Goal: Task Accomplishment & Management: Use online tool/utility

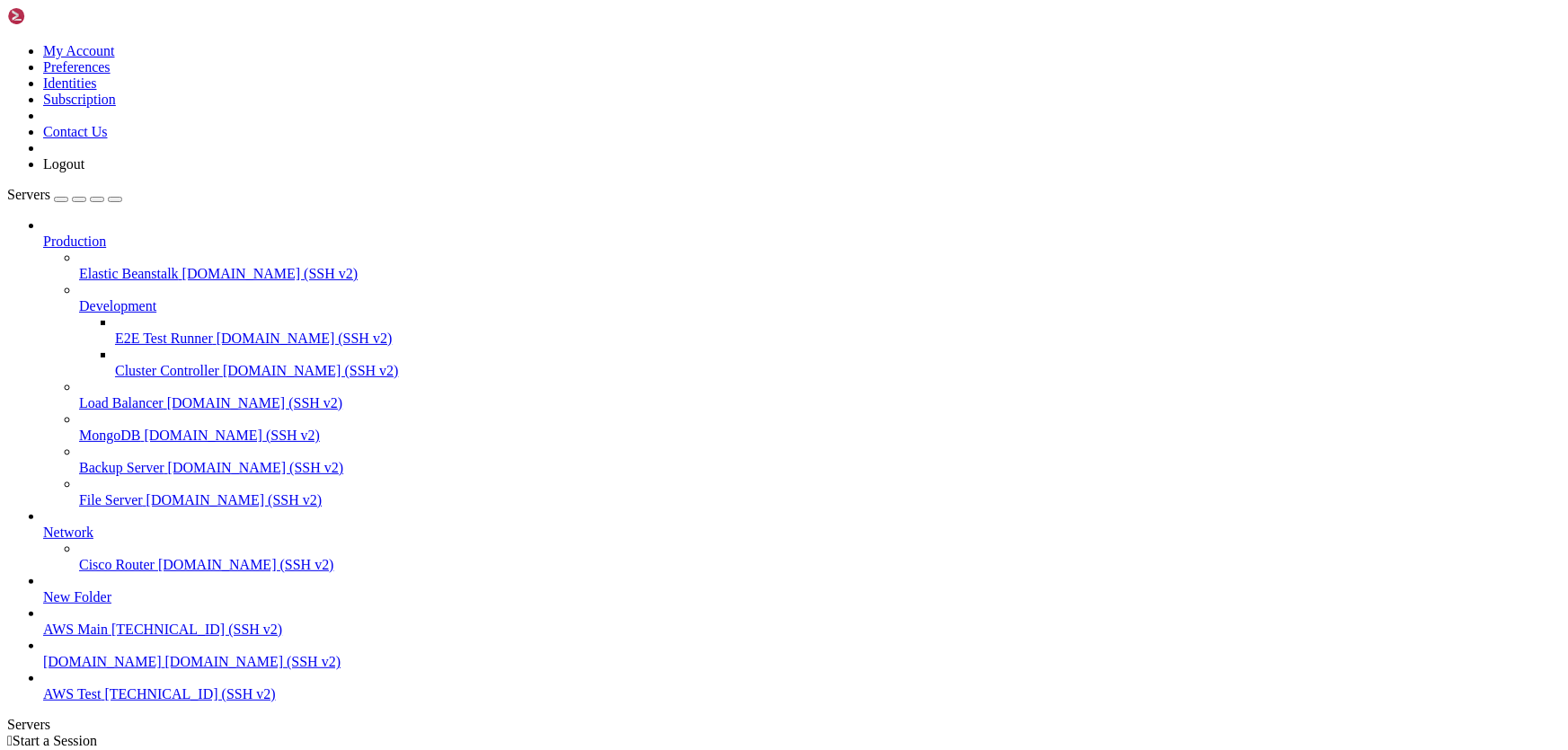
scroll to position [70, 0]
click at [101, 694] on span "AWS Test" at bounding box center [71, 695] width 57 height 15
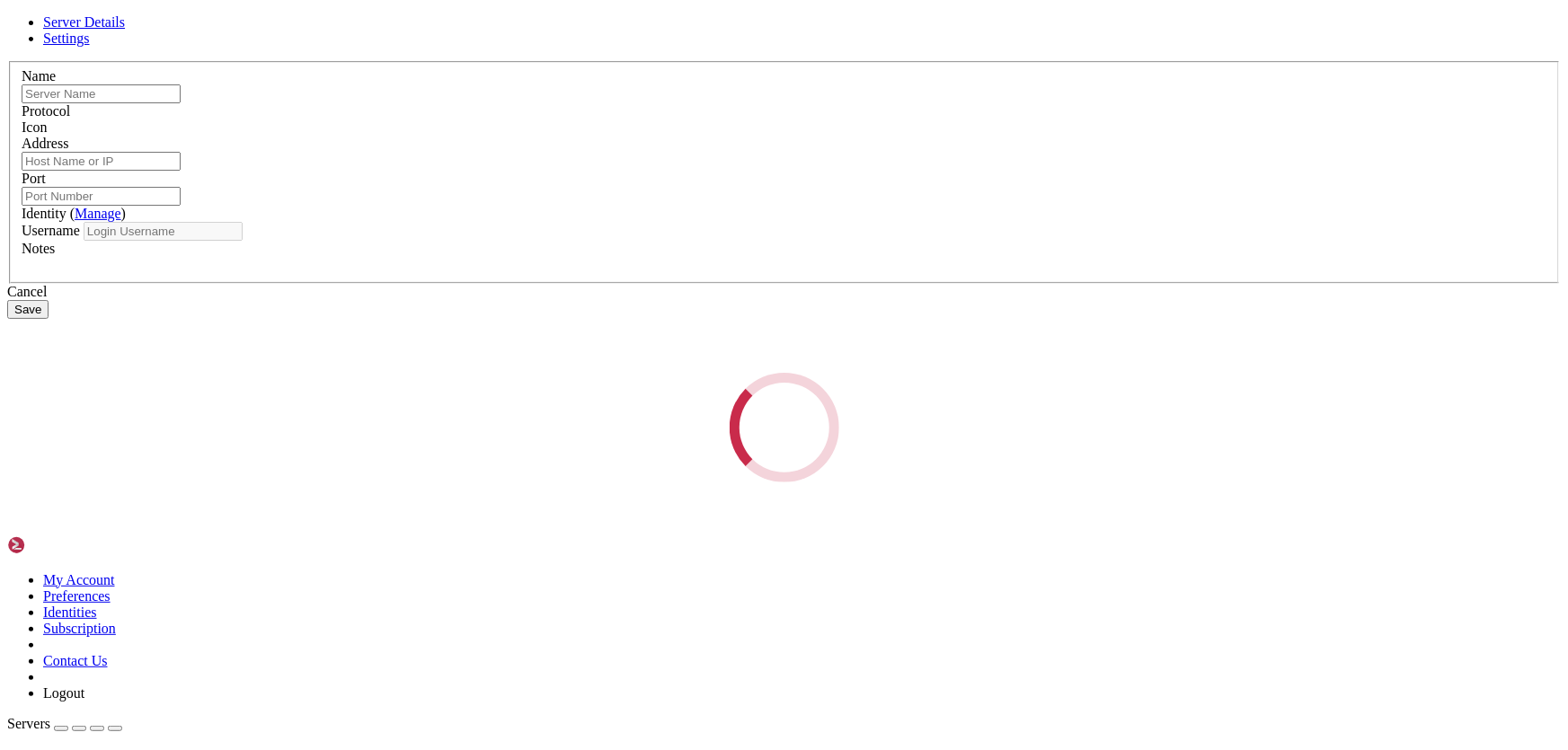
type input "AWS Test"
type input "[TECHNICAL_ID]"
type input "22"
type input "ubuntu"
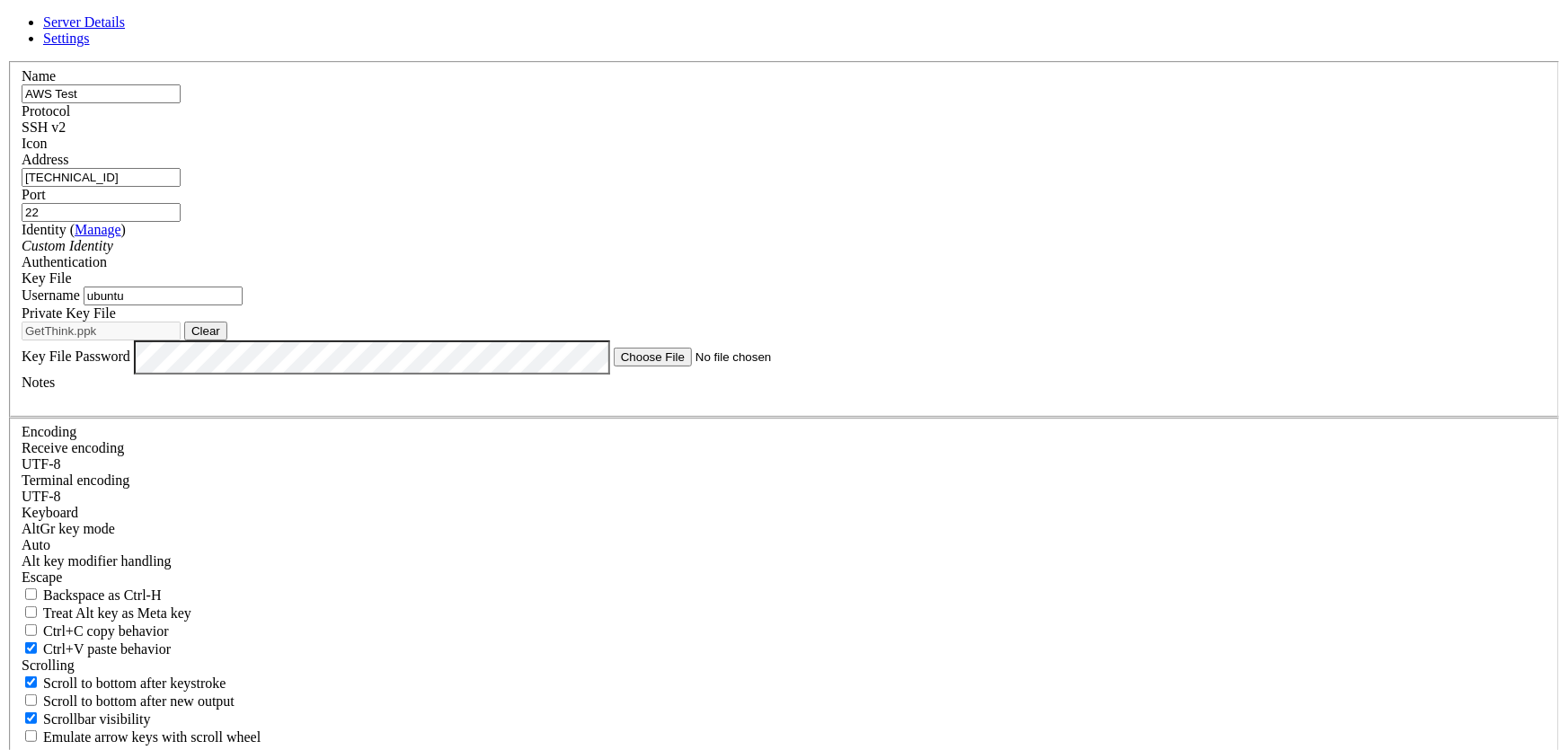
click at [227, 340] on button "Clear" at bounding box center [206, 331] width 43 height 19
click at [238, 340] on button "Browse" at bounding box center [210, 331] width 54 height 19
type input "GetThink.pem"
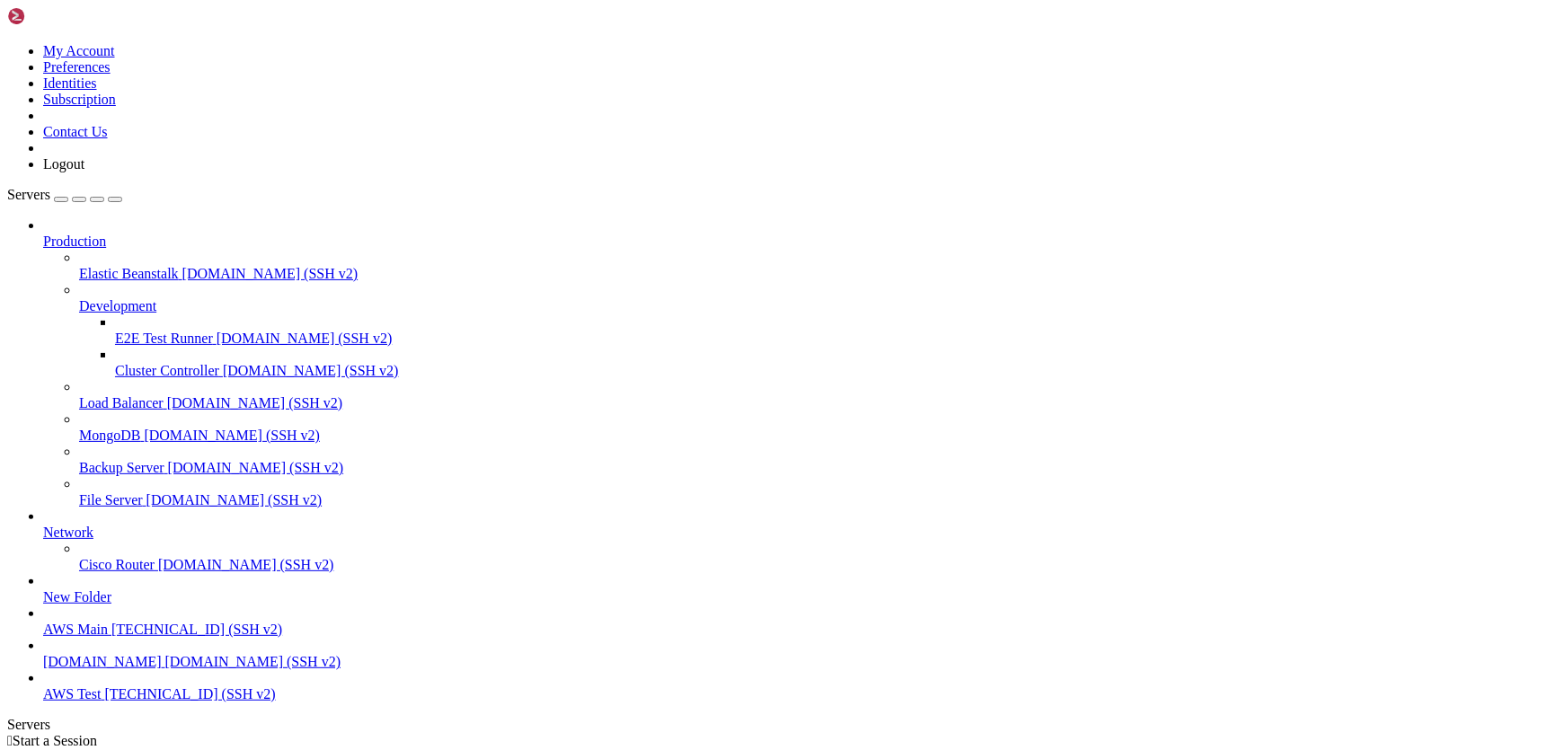
click at [104, 702] on span "[TECHNICAL_ID] (SSH v2)" at bounding box center [190, 695] width 171 height 15
click at [51, 622] on link "AWS Main [TECHNICAL_ID] (SSH v2)" at bounding box center [801, 630] width 1517 height 16
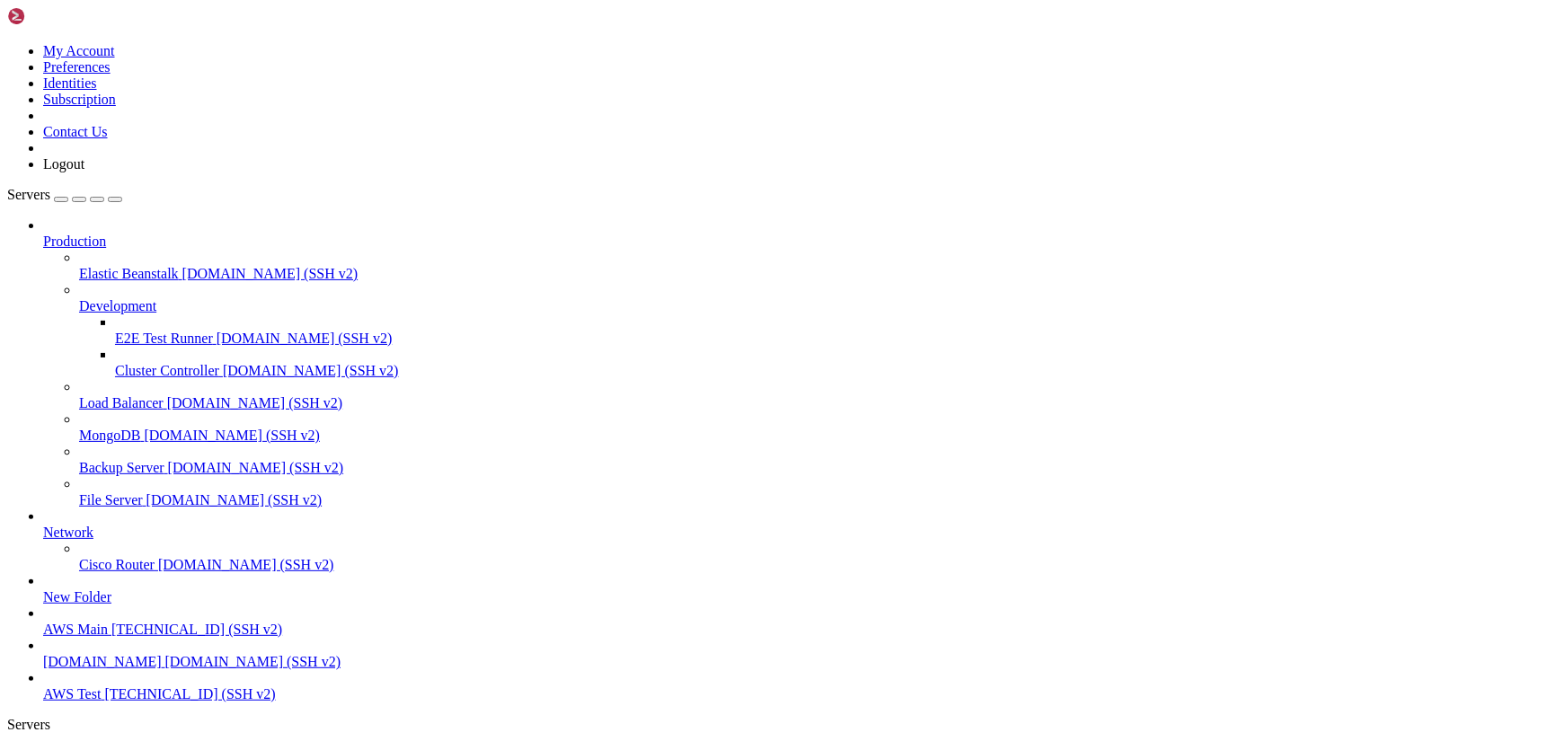
click at [87, 622] on span "AWS Main" at bounding box center [75, 630] width 65 height 15
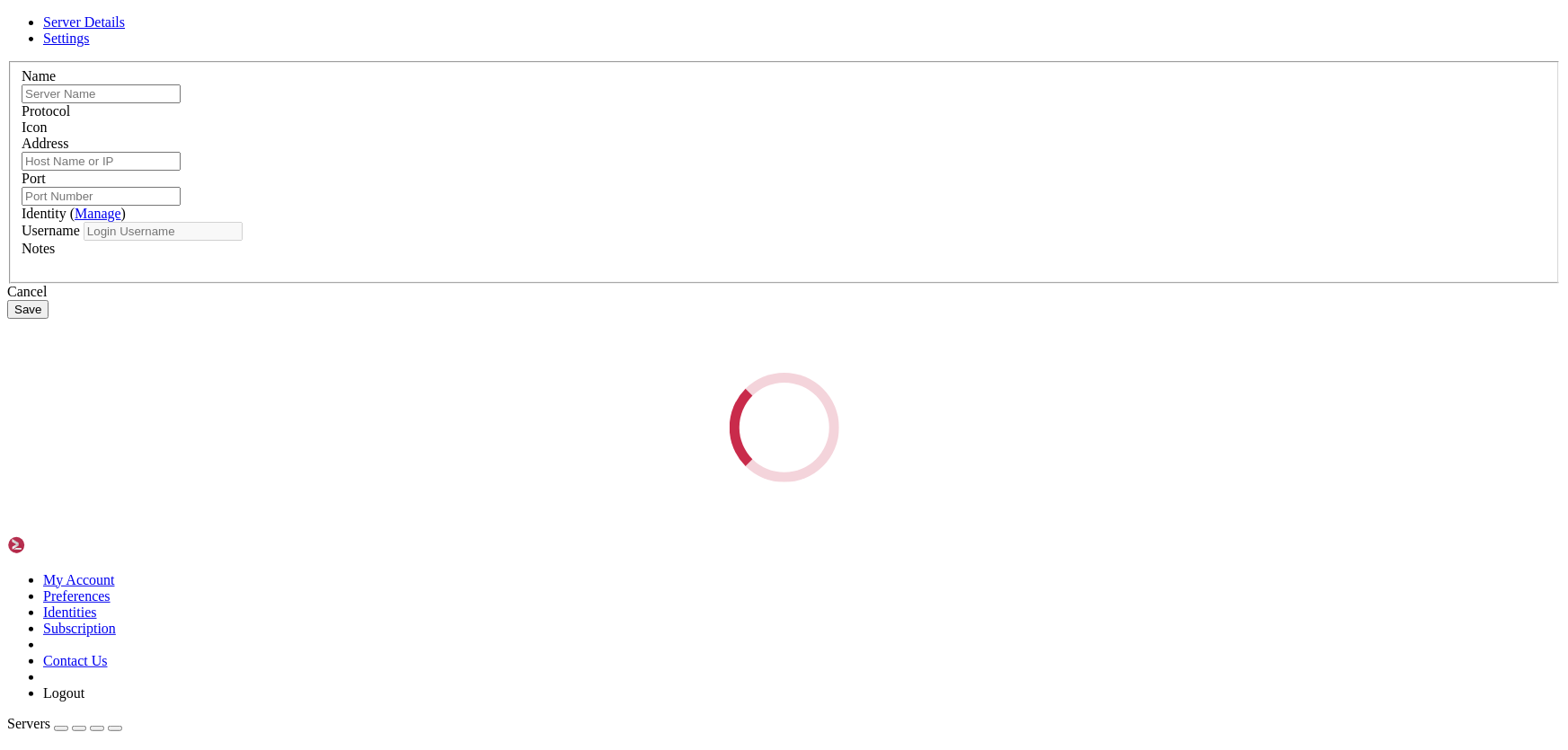
type input "AWS Main"
type input "[TECHNICAL_ID]"
type input "22"
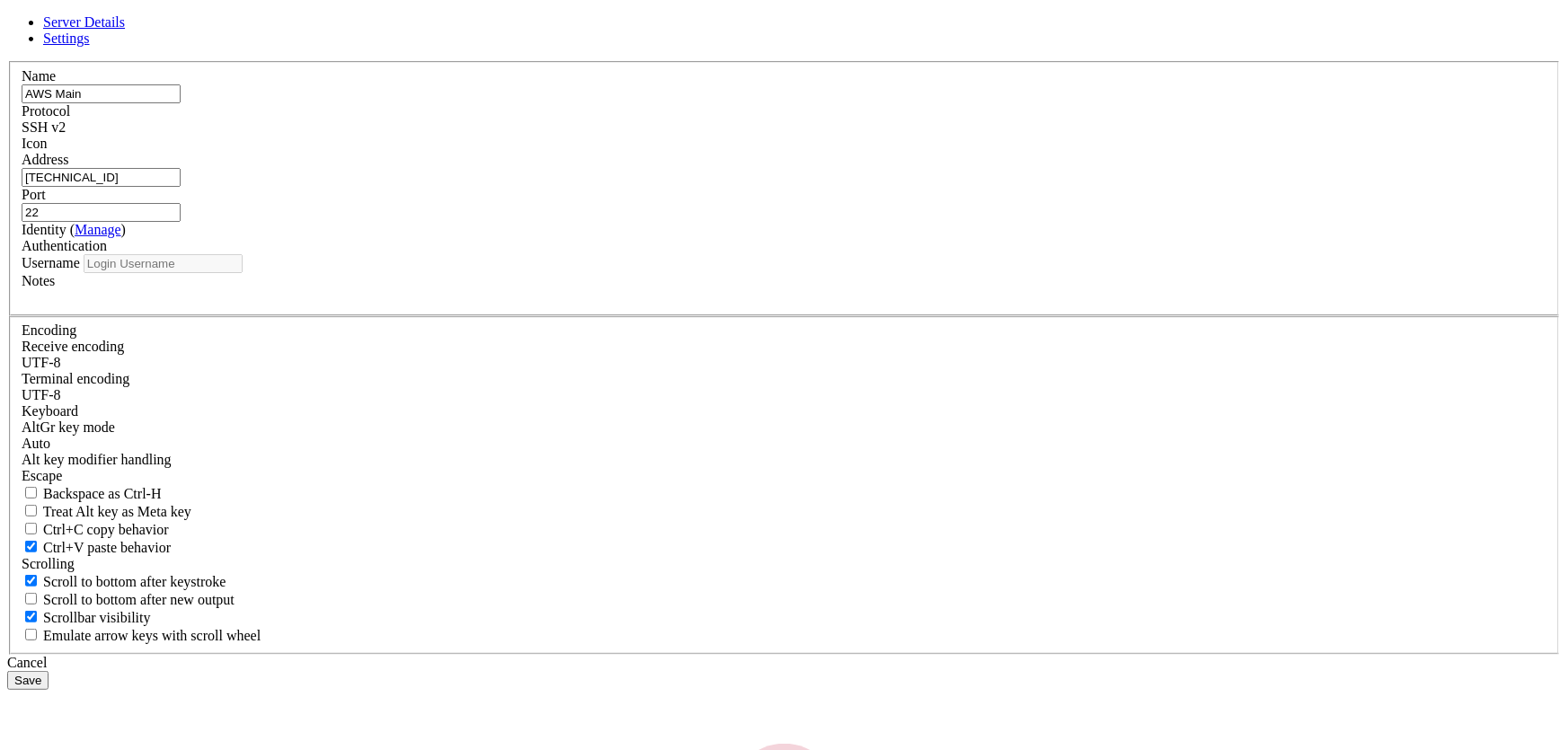
type input "ubuntu"
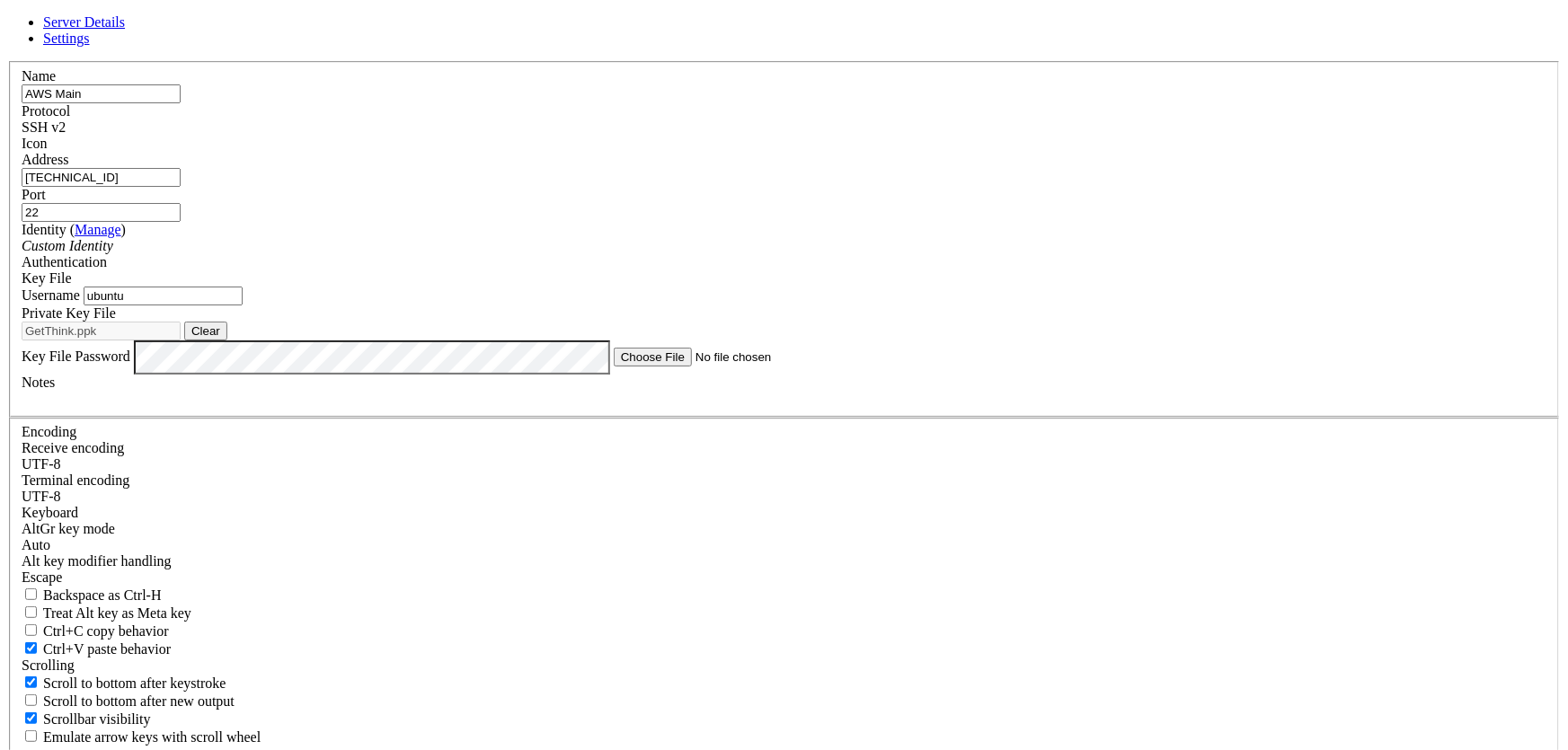
click at [227, 340] on button "Clear" at bounding box center [206, 331] width 43 height 19
click at [238, 340] on button "Browse" at bounding box center [210, 331] width 54 height 19
type input "GetThink.pem"
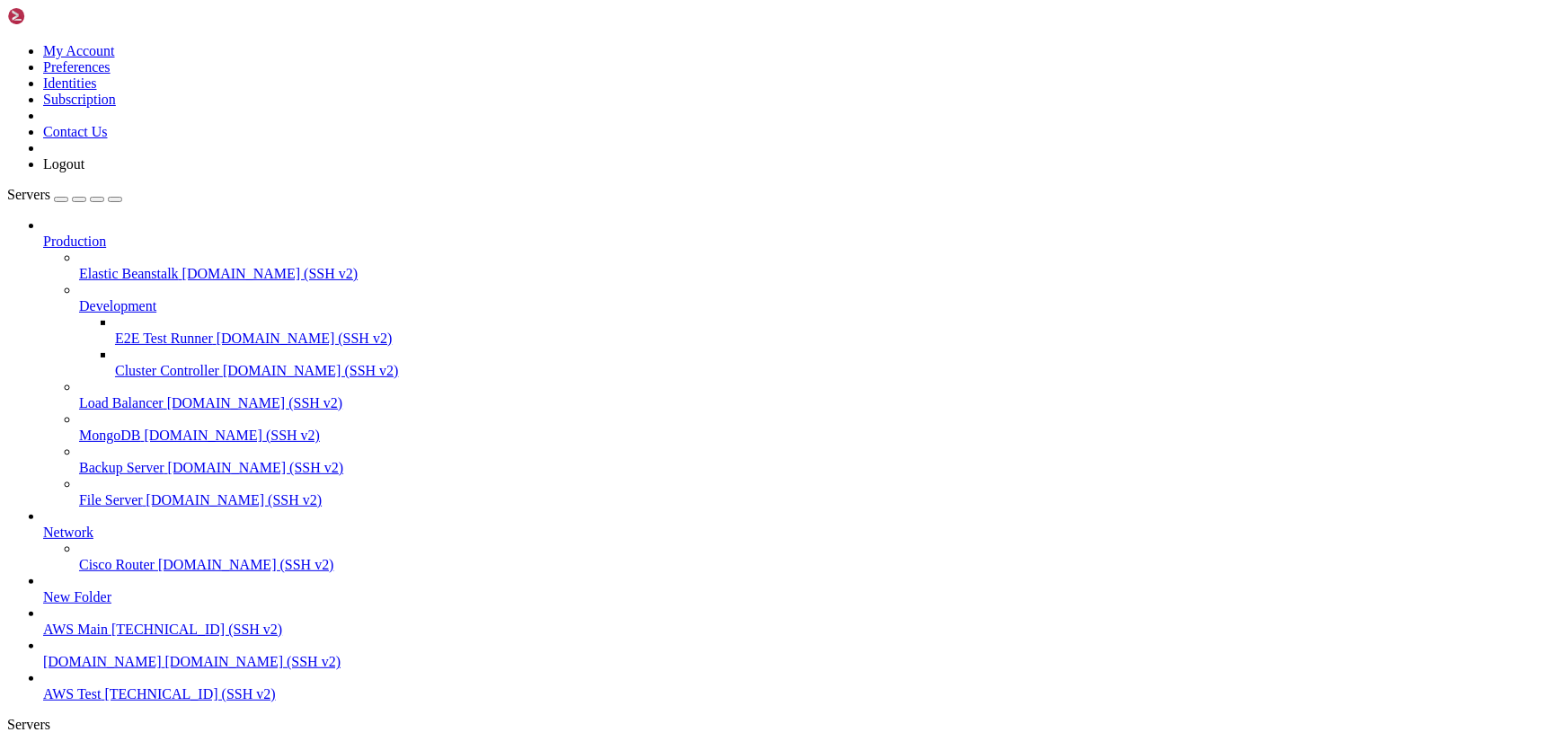
click at [96, 622] on span "AWS Main" at bounding box center [75, 630] width 65 height 15
drag, startPoint x: 937, startPoint y: 288, endPoint x: 779, endPoint y: 205, distance: 178.5
click at [290, 748] on link "AWS Main " at bounding box center [801, 764] width 1517 height 32
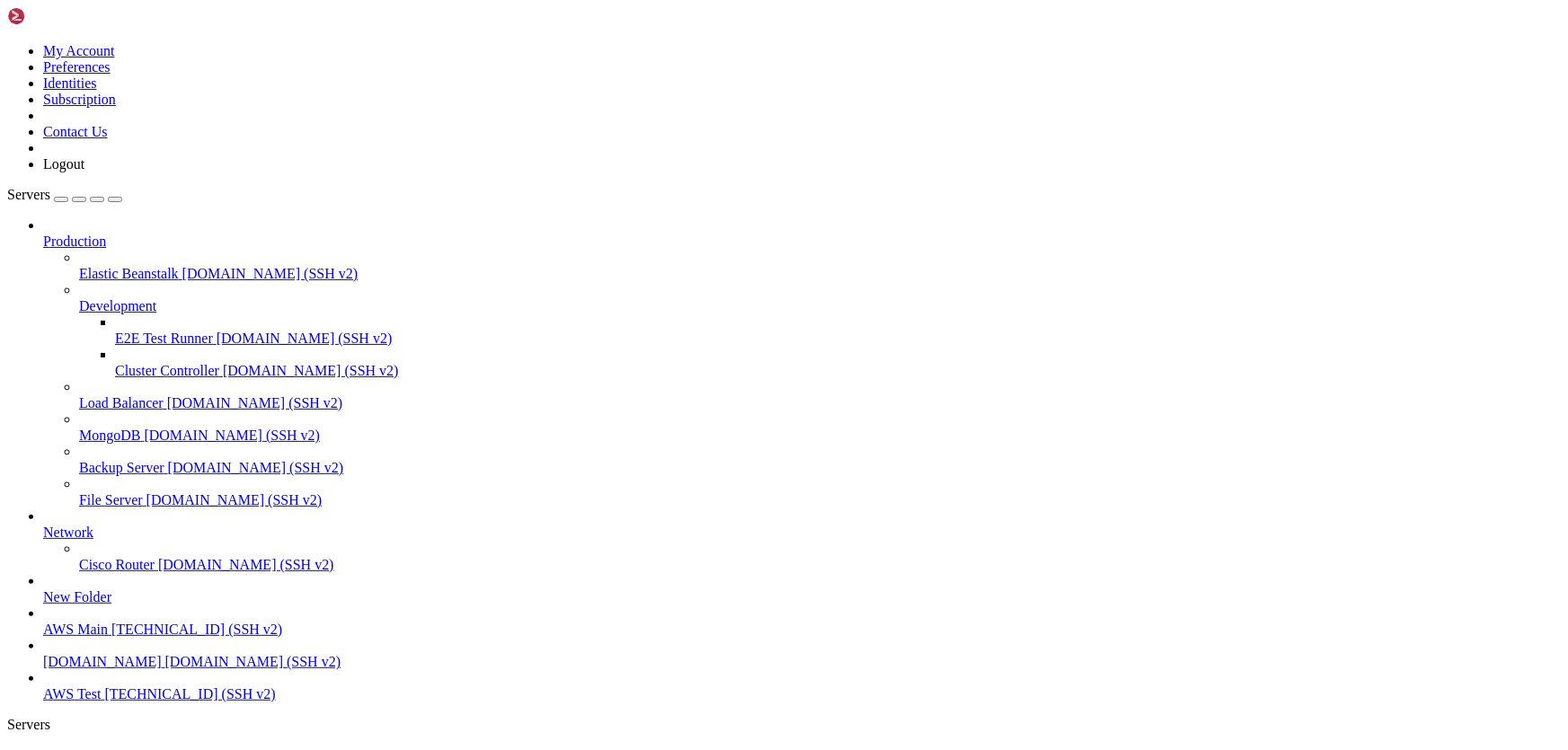
click at [101, 691] on span "AWS Test" at bounding box center [71, 695] width 57 height 15
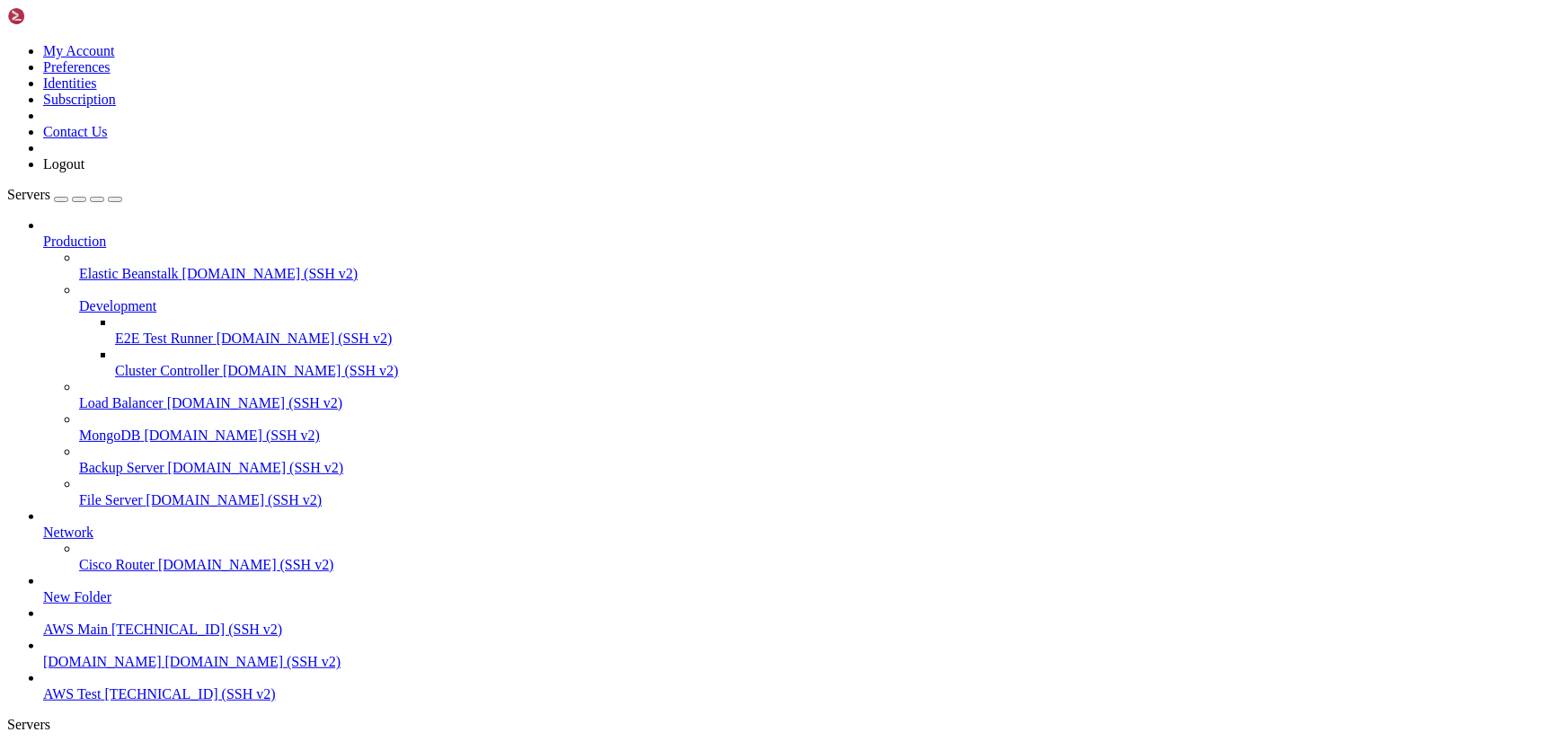
scroll to position [305, 0]
drag, startPoint x: 913, startPoint y: 285, endPoint x: 687, endPoint y: 213, distance: 237.2
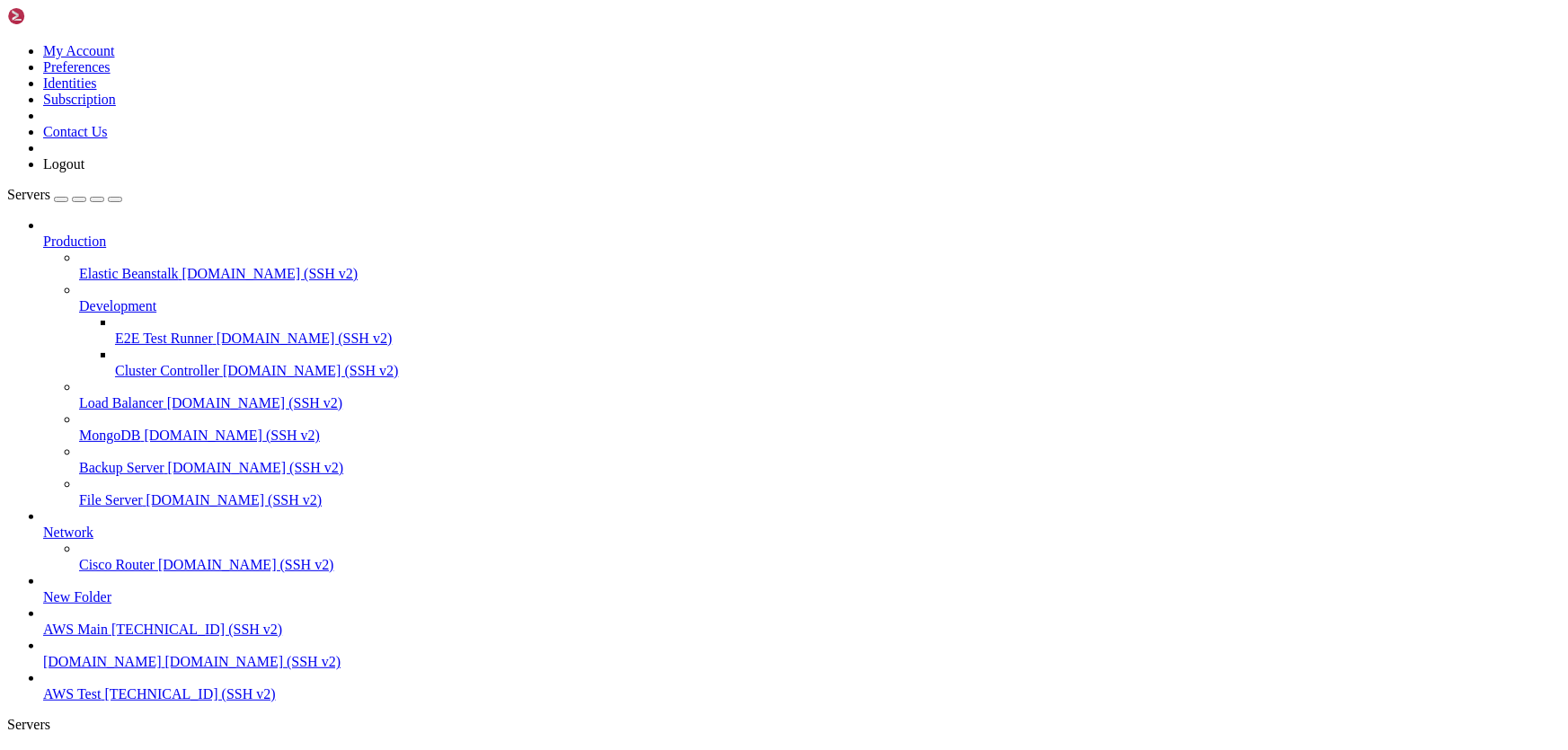
scroll to position [993, 0]
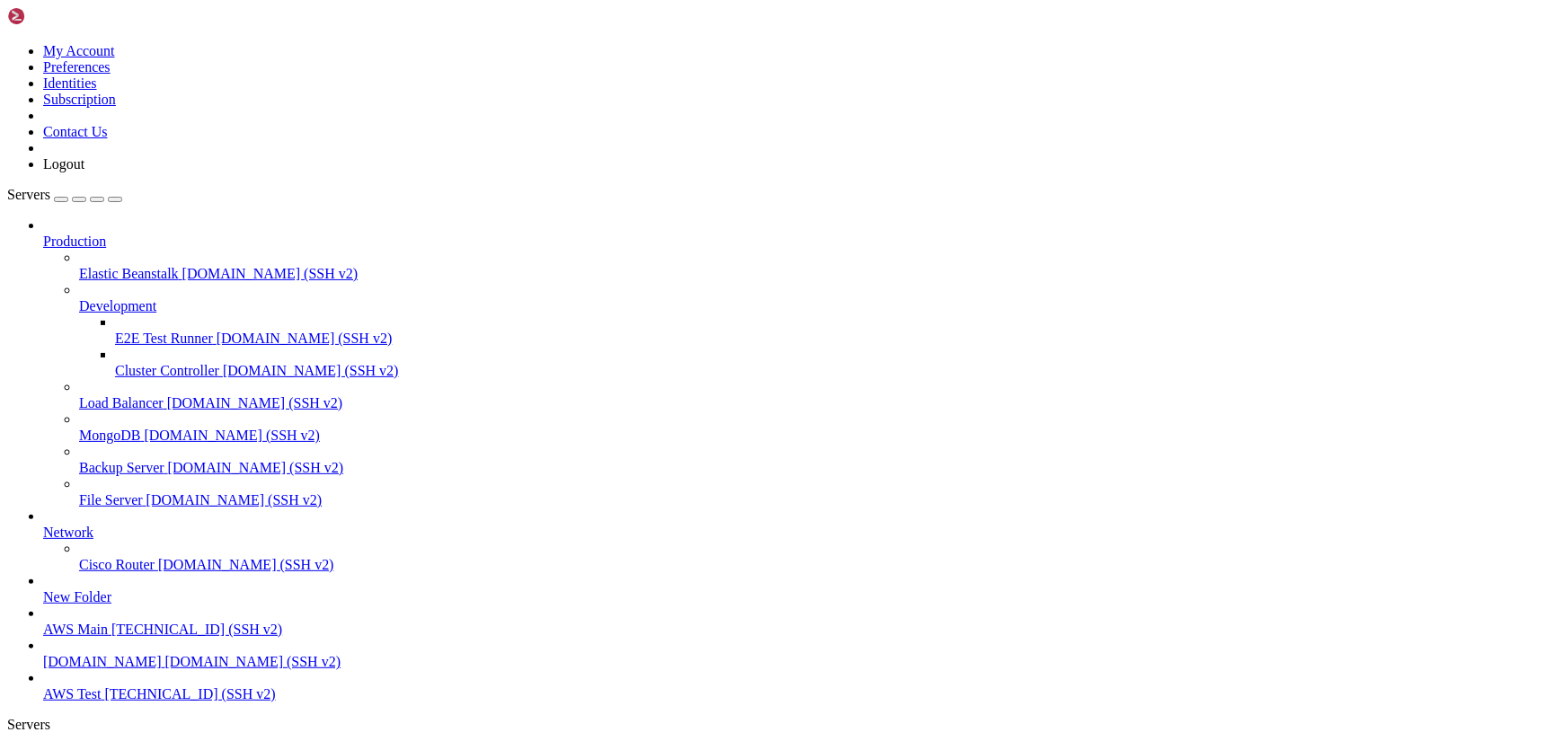
drag, startPoint x: 807, startPoint y: 1487, endPoint x: 718, endPoint y: 1398, distance: 125.9
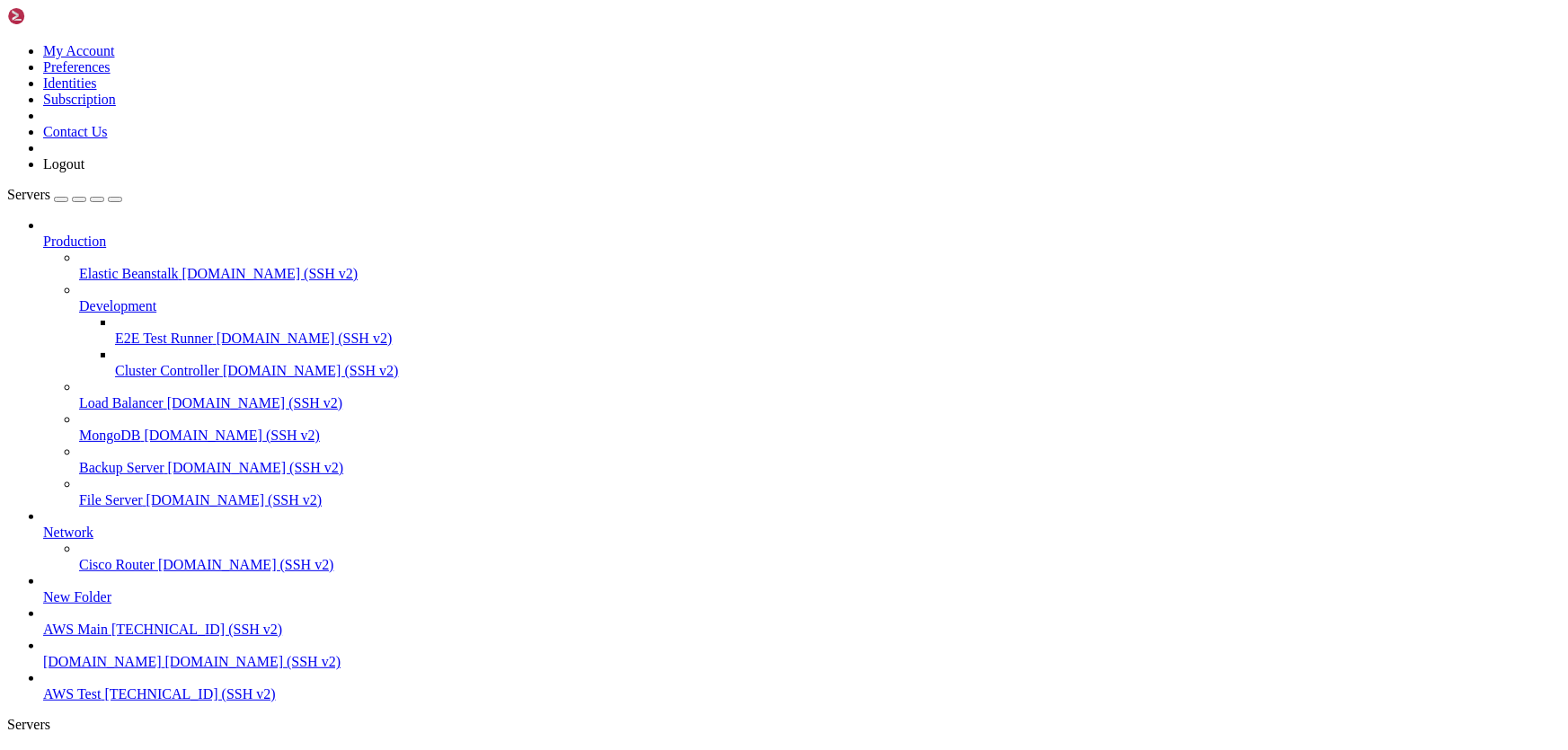
type input "/home/ubuntu/HotWalletBot/screenshots/HOT:Edit"
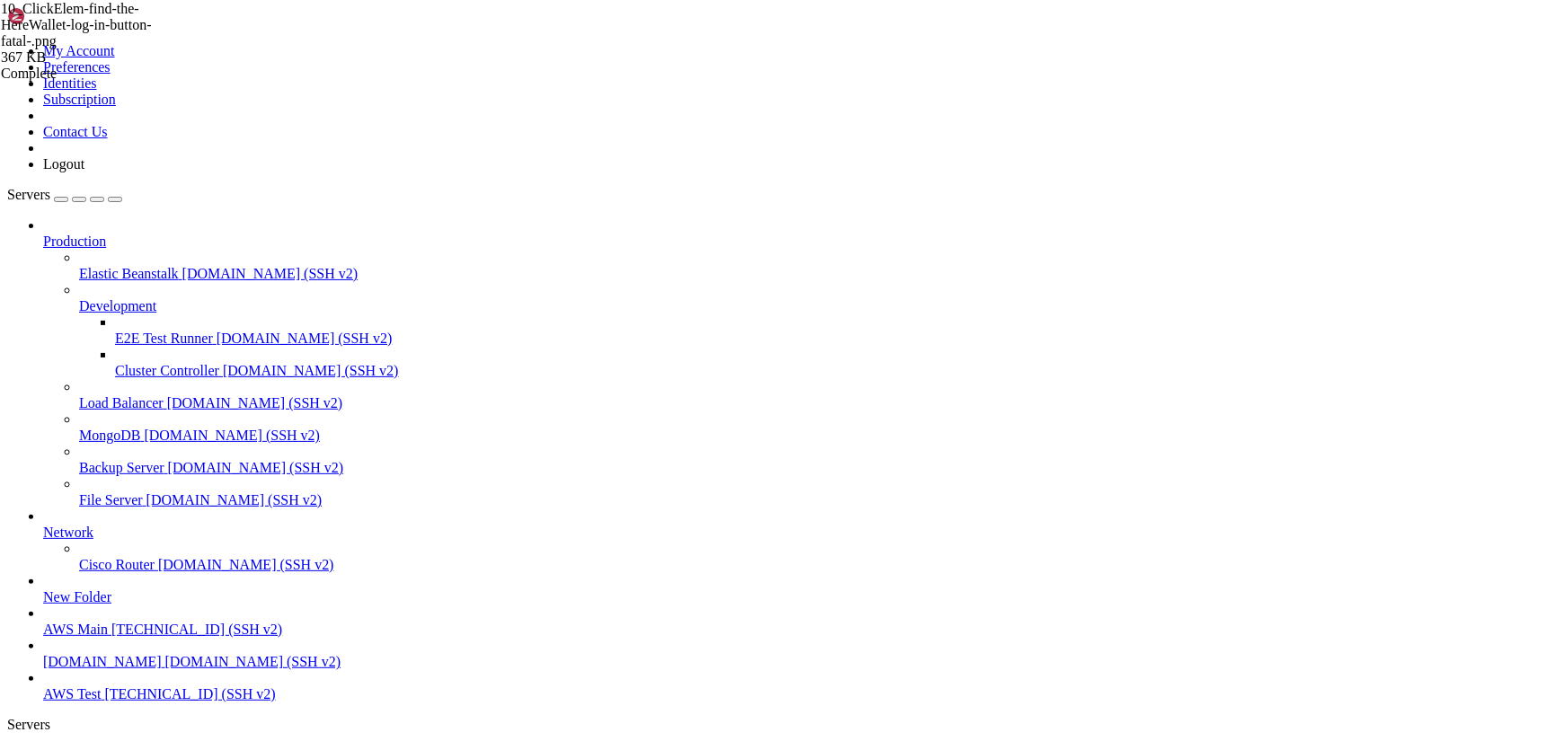
click at [101, 697] on span "AWS Test" at bounding box center [71, 695] width 57 height 15
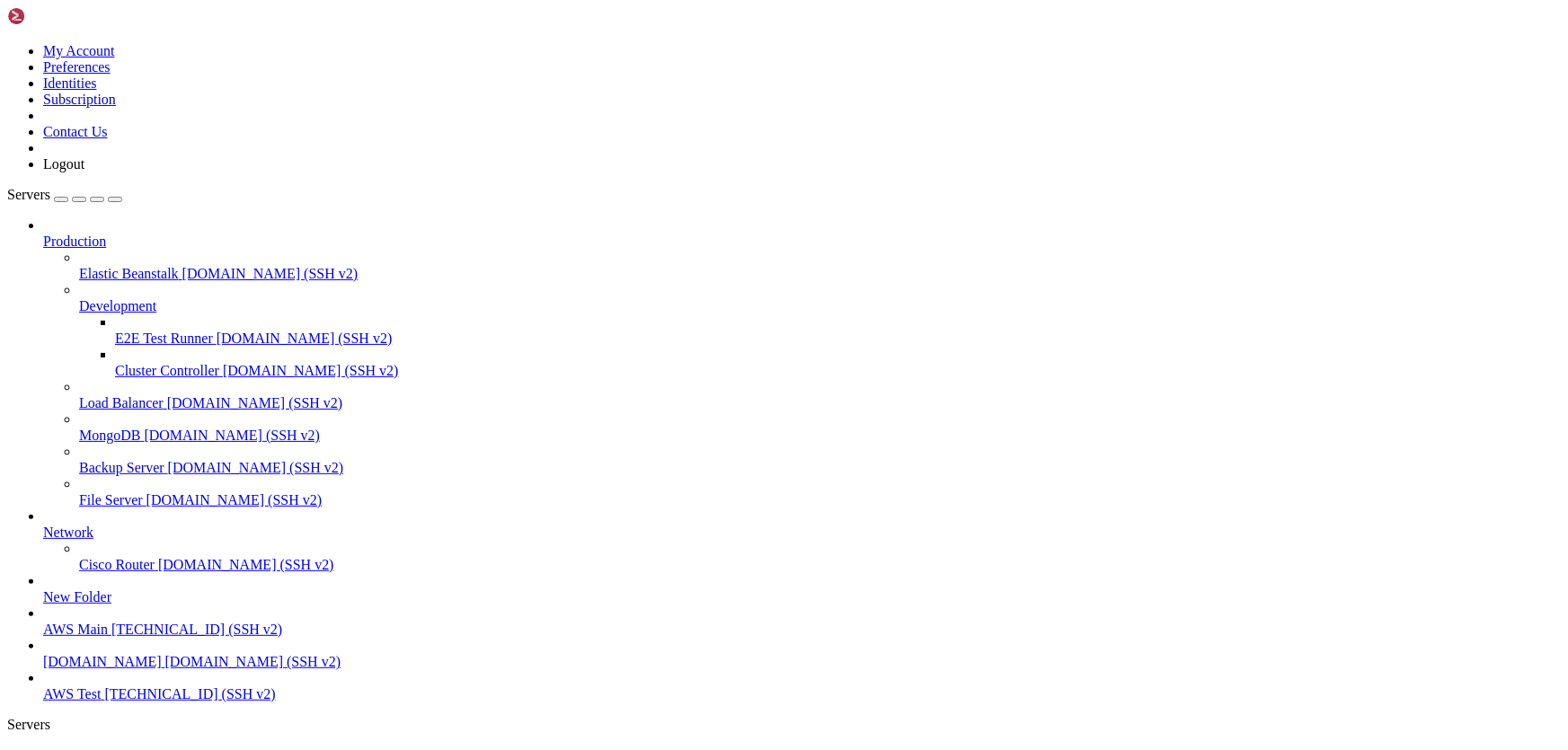
drag, startPoint x: 1084, startPoint y: 1352, endPoint x: 546, endPoint y: 1350, distance: 538.0
copy x-row "trim car typical street wire sand armed comic awful clean satoshi nerve"
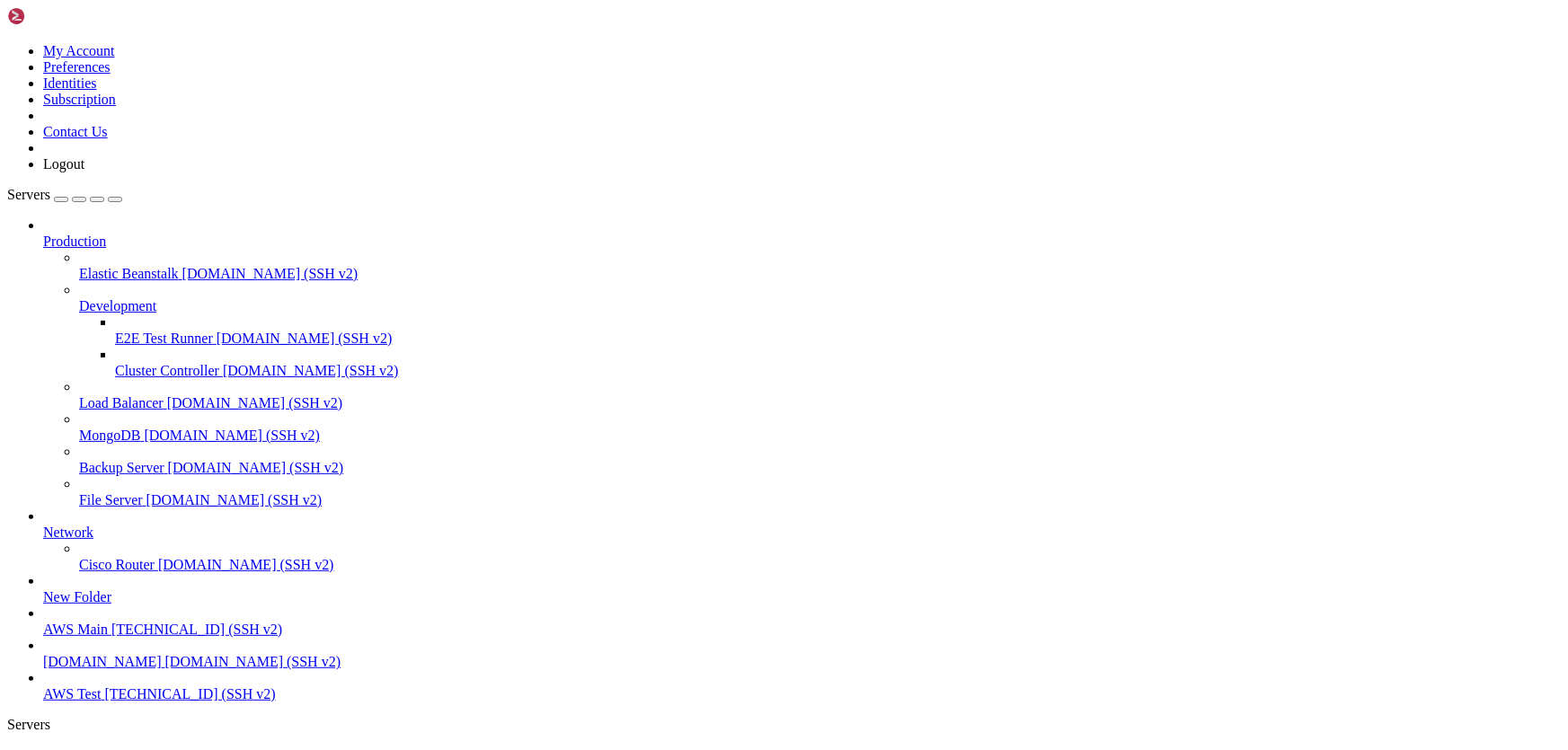
scroll to position [854, 0]
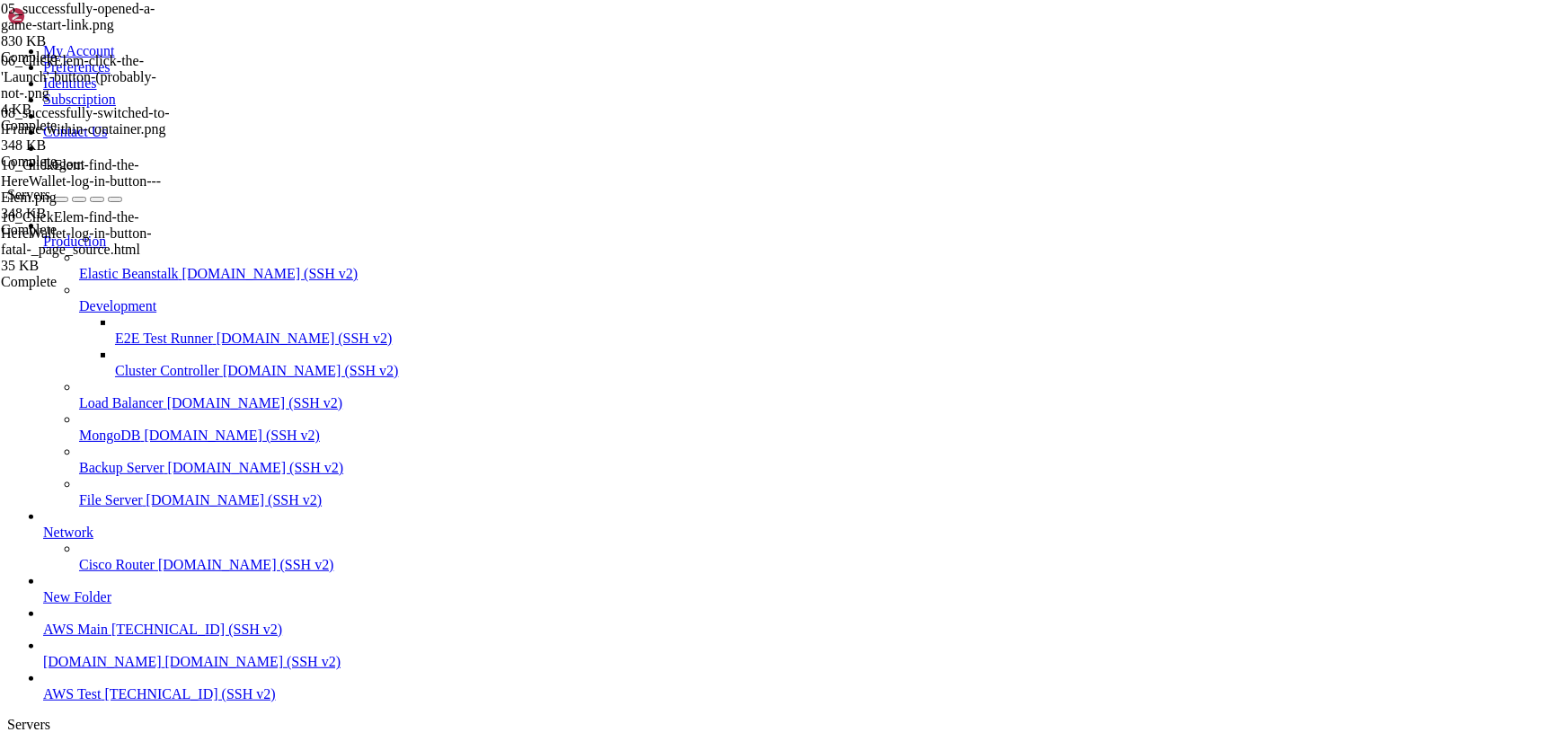
scroll to position [0, 0]
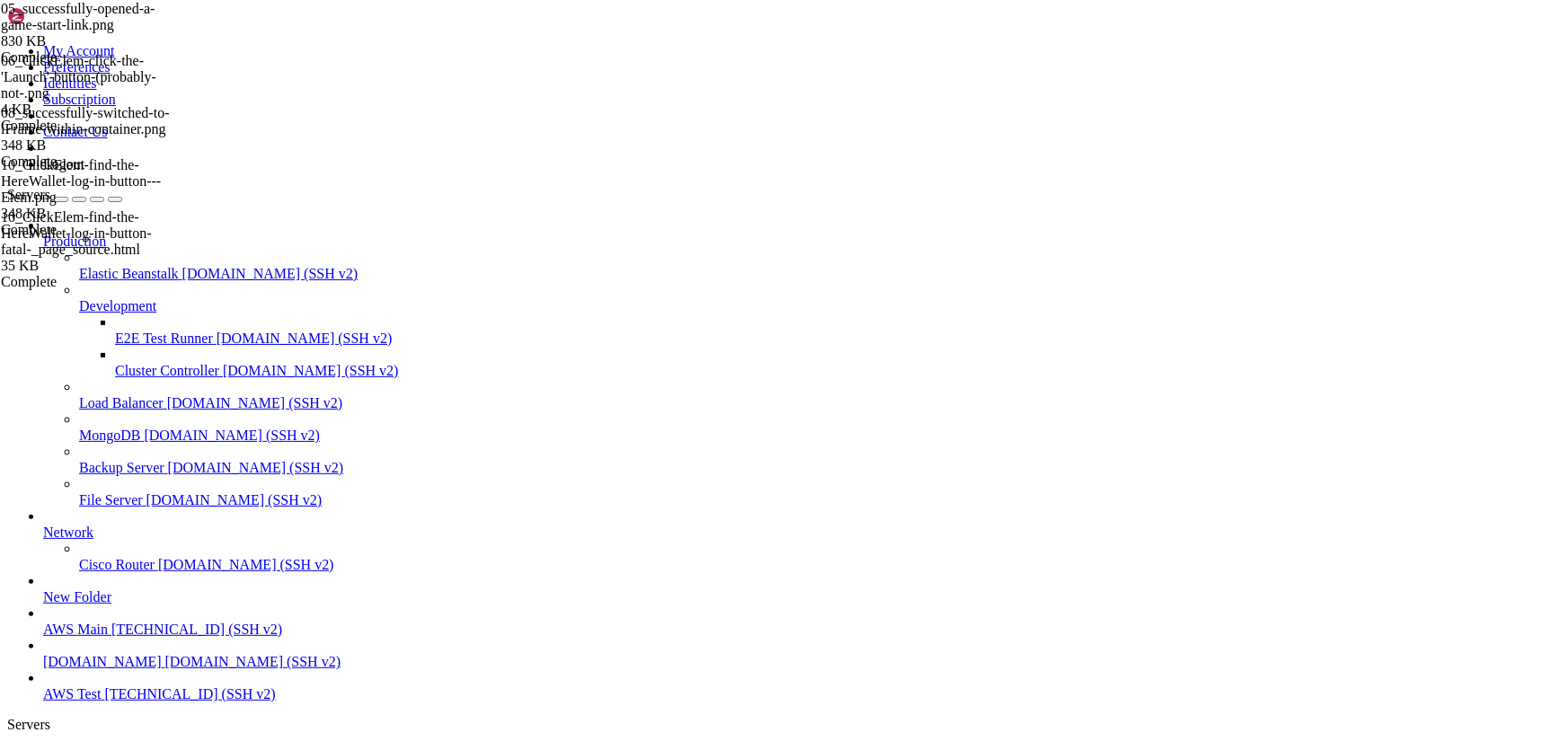
type input "/home/ubuntu/HotWalletBot/games"
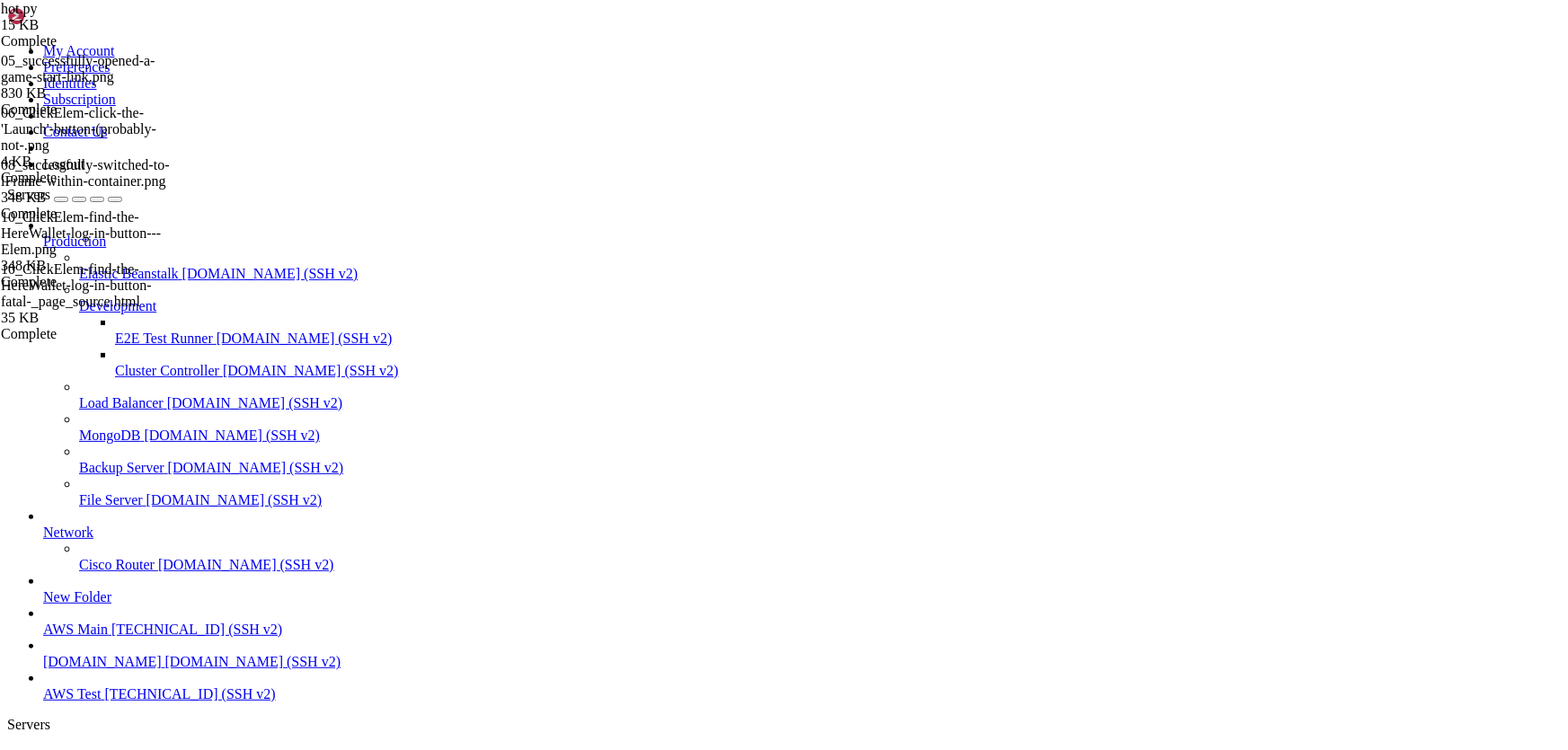
scroll to position [244, 0]
drag, startPoint x: 652, startPoint y: 458, endPoint x: 385, endPoint y: 461, distance: 267.0
type textarea "xpath = "//button[normalize-space(.)='Import account']""
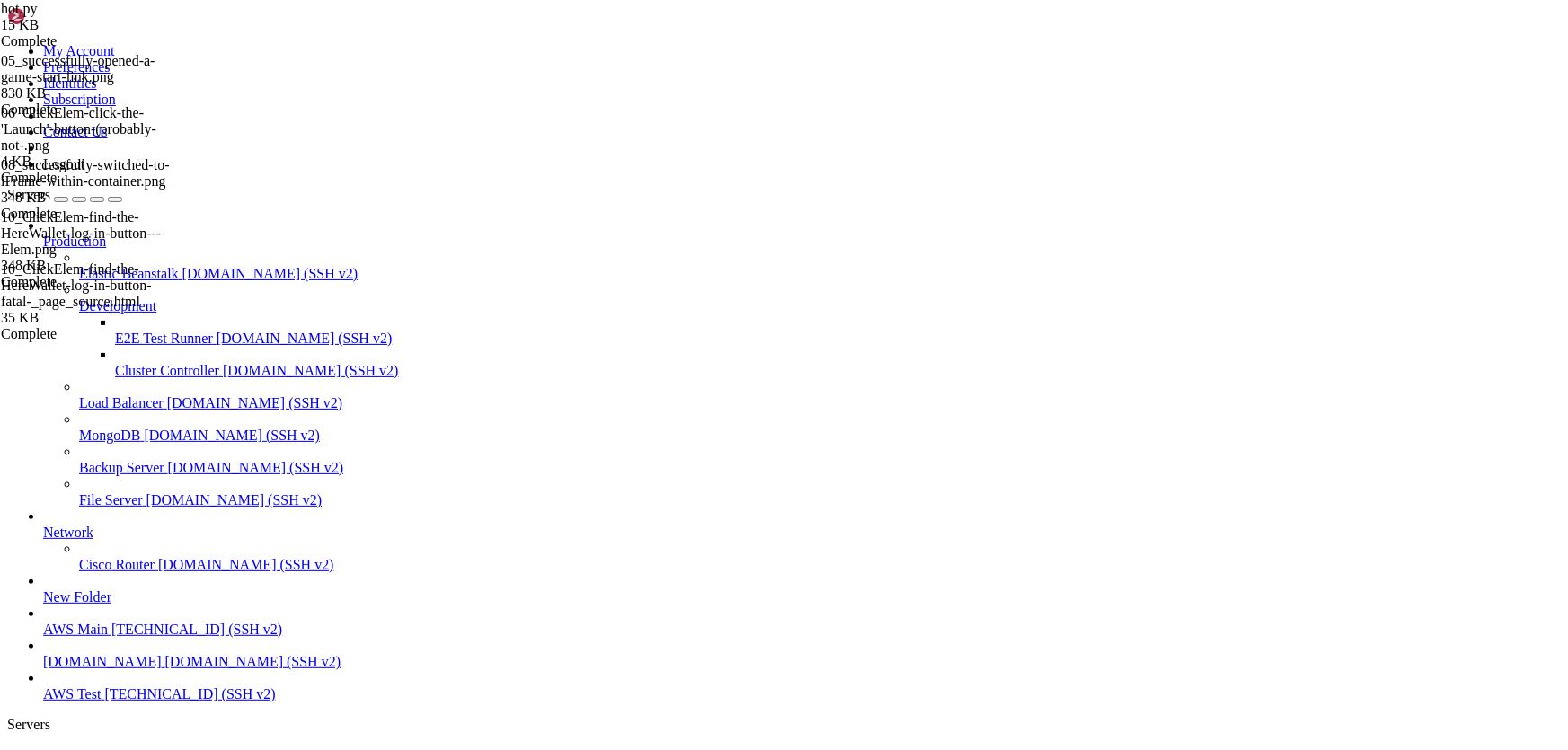
click at [101, 748] on span "AWS Test" at bounding box center [71, 756] width 57 height 15
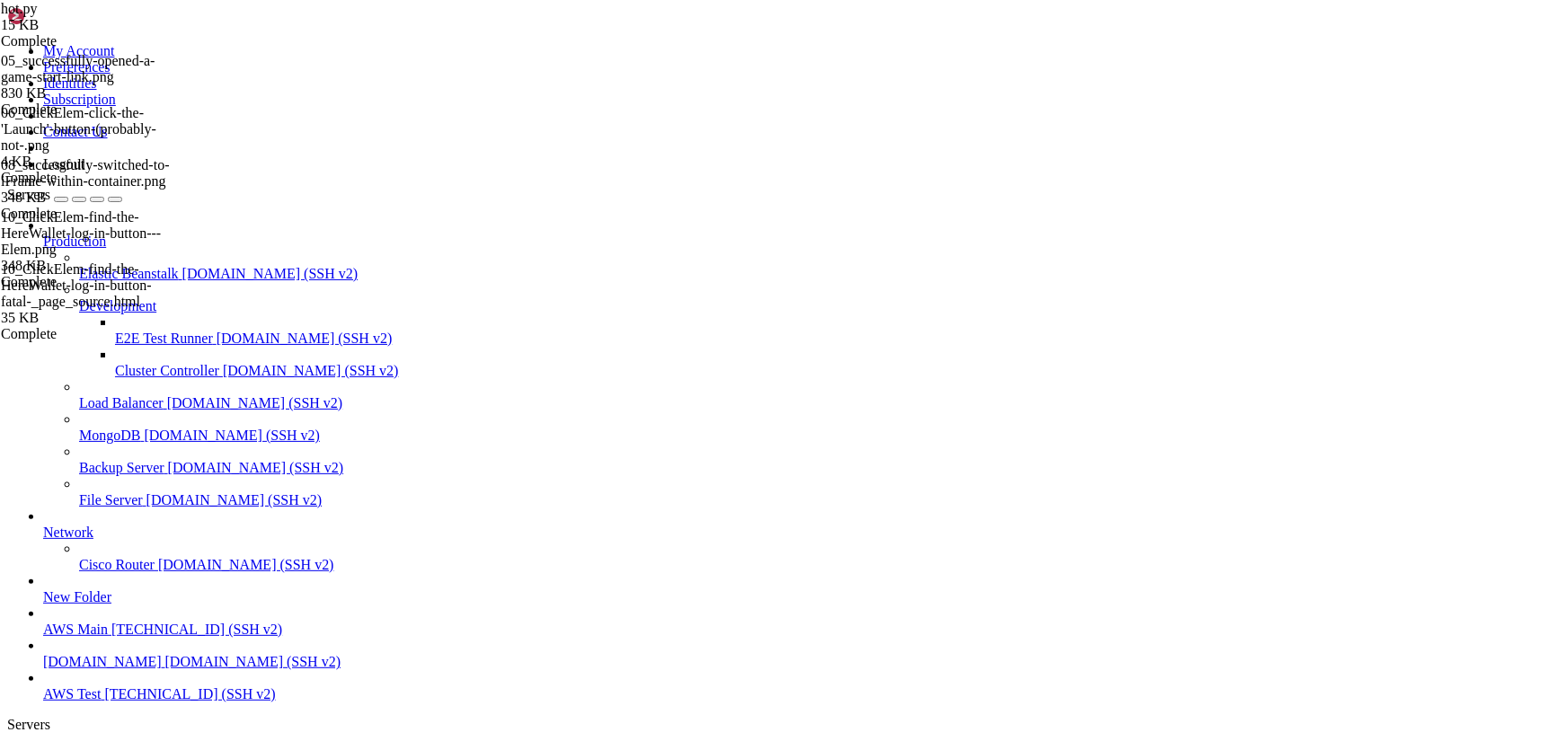
scroll to position [2123, 0]
drag, startPoint x: 16, startPoint y: 1585, endPoint x: 647, endPoint y: 1690, distance: 639.7
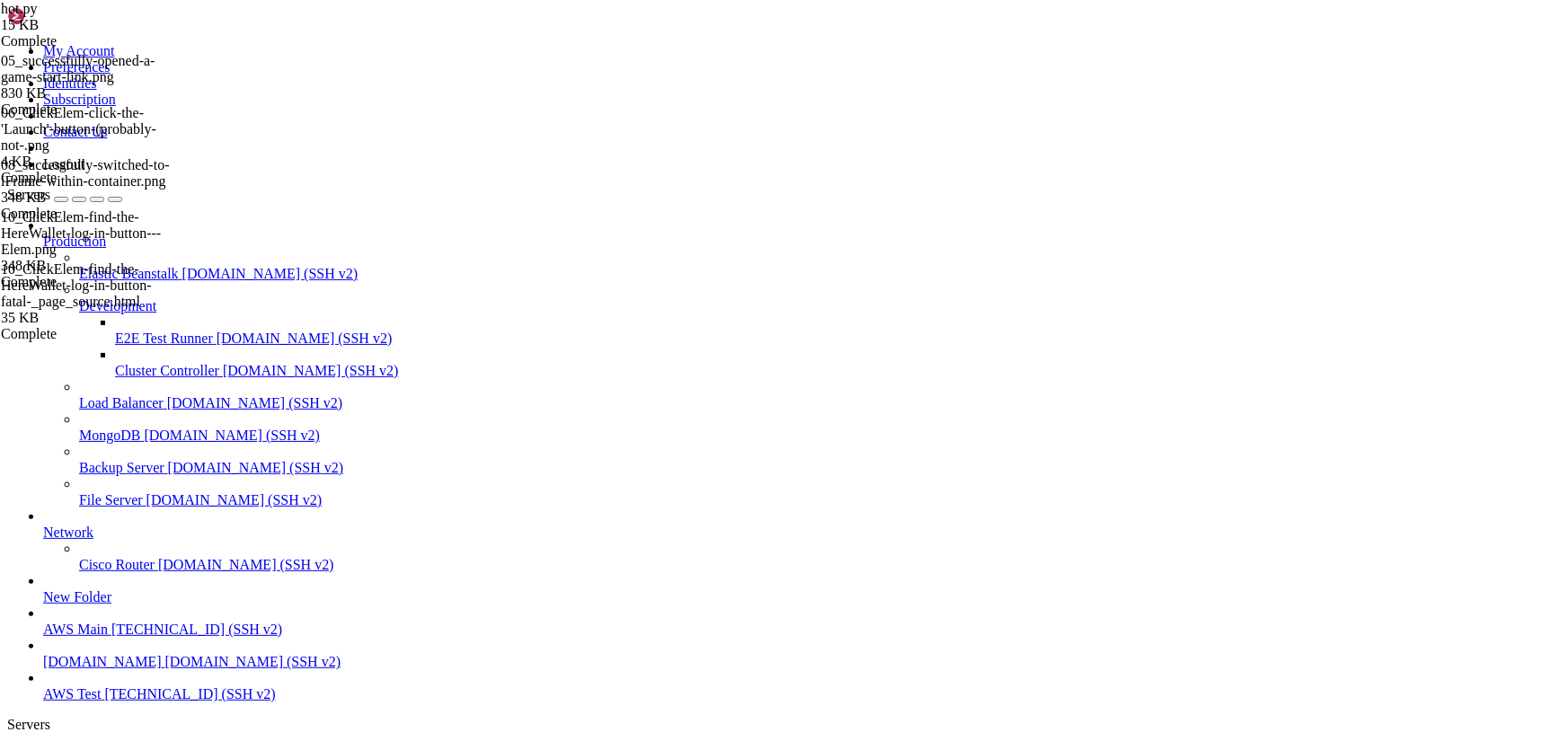
scroll to position [2857, 0]
drag, startPoint x: 469, startPoint y: 1586, endPoint x: 303, endPoint y: 1542, distance: 171.7
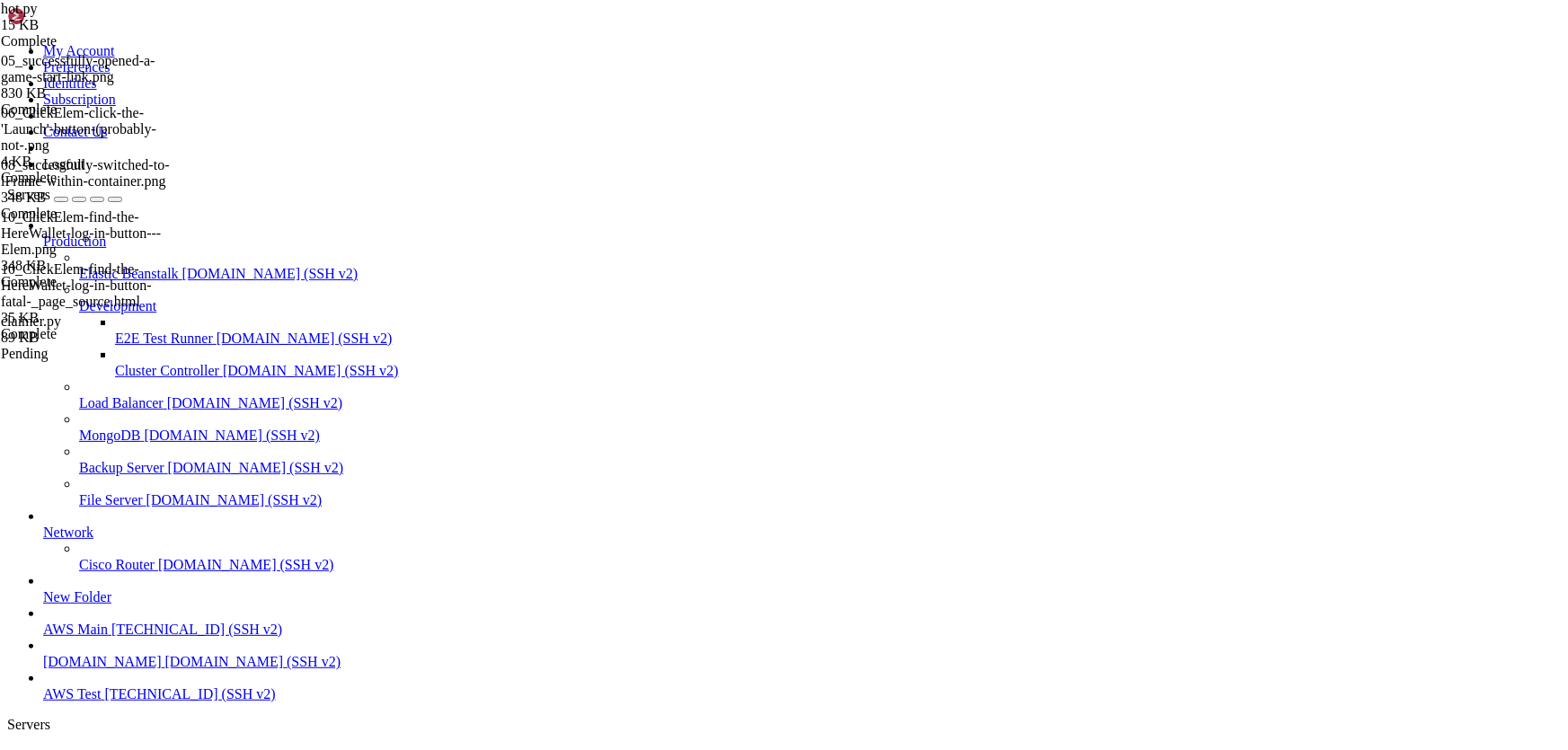
click at [101, 748] on span "AWS Test" at bounding box center [71, 756] width 57 height 15
drag, startPoint x: 11, startPoint y: 1228, endPoint x: 284, endPoint y: 1448, distance: 350.6
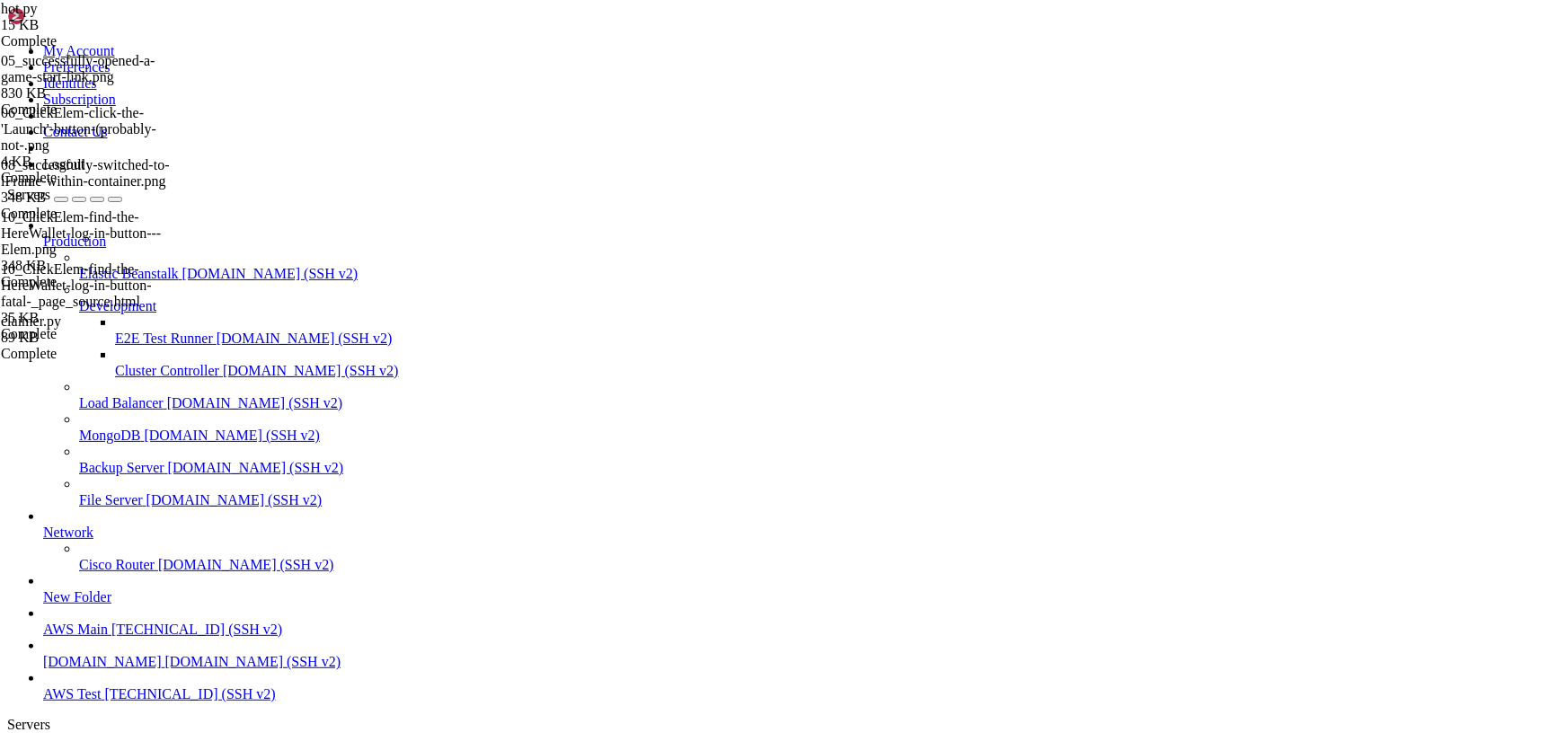
drag, startPoint x: 17, startPoint y: 1228, endPoint x: 478, endPoint y: 1672, distance: 640.0
drag, startPoint x: 210, startPoint y: 1532, endPoint x: 830, endPoint y: 1591, distance: 622.8
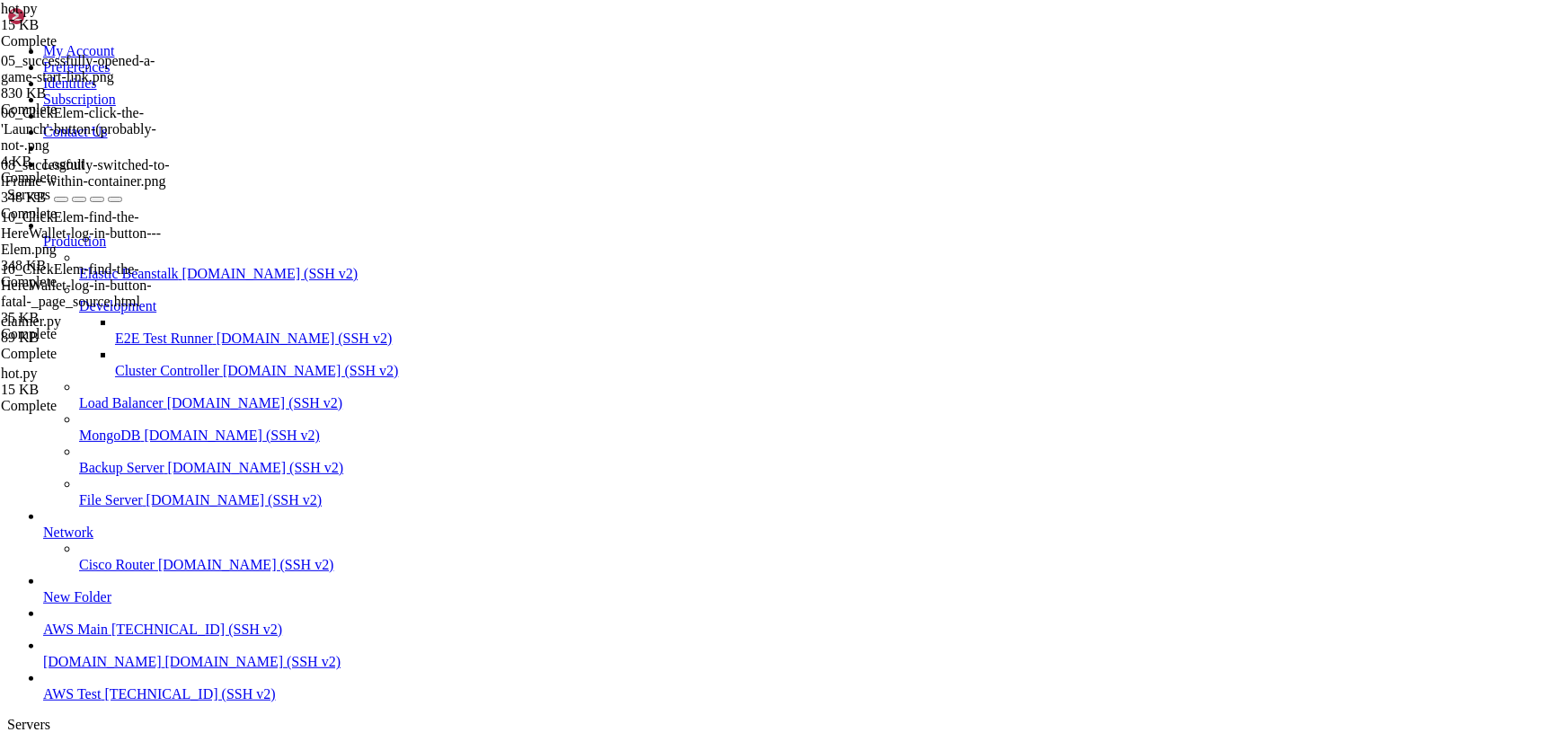
scroll to position [5805, 0]
click at [101, 748] on span "AWS Test" at bounding box center [71, 756] width 57 height 15
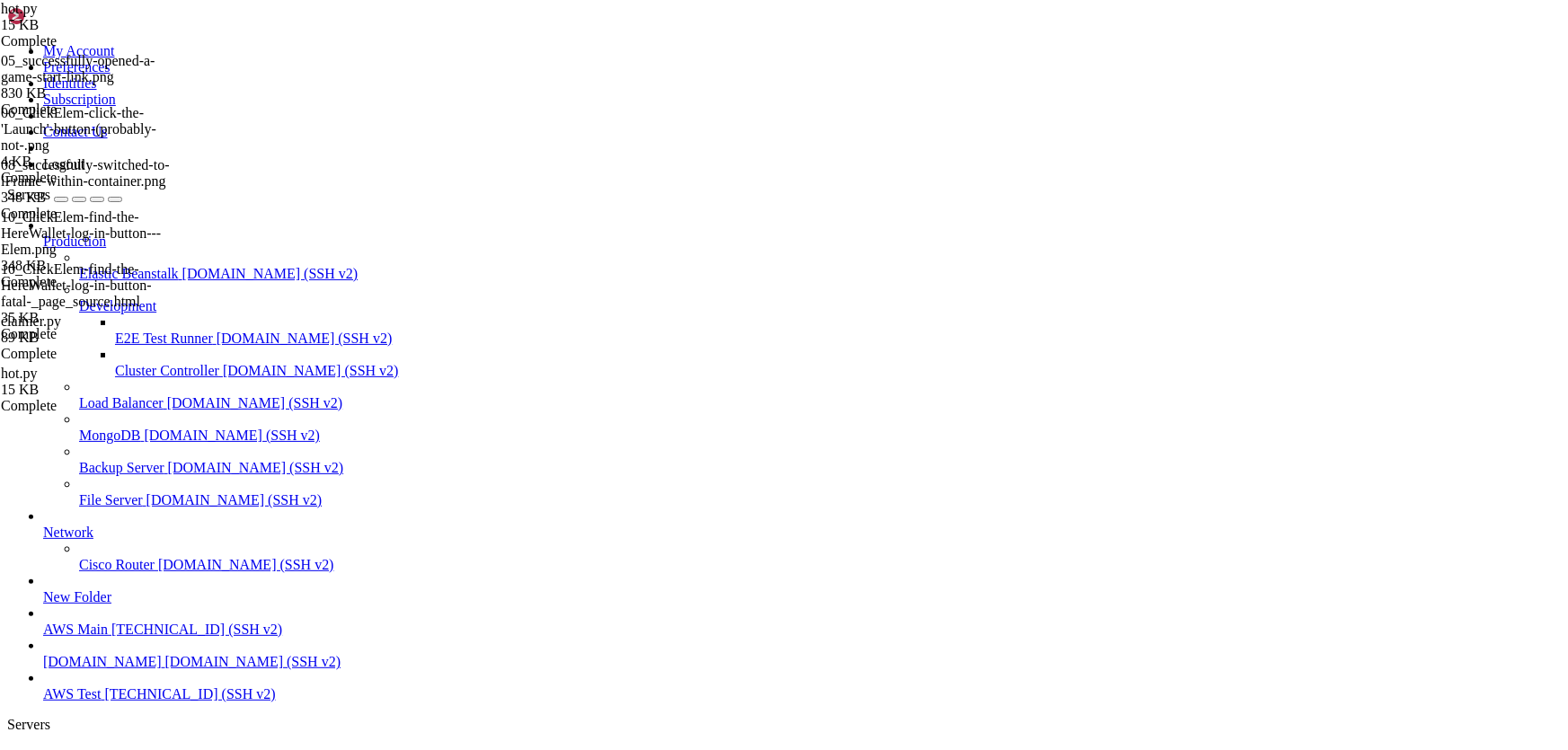
drag, startPoint x: 15, startPoint y: 1322, endPoint x: 626, endPoint y: 1678, distance: 707.1
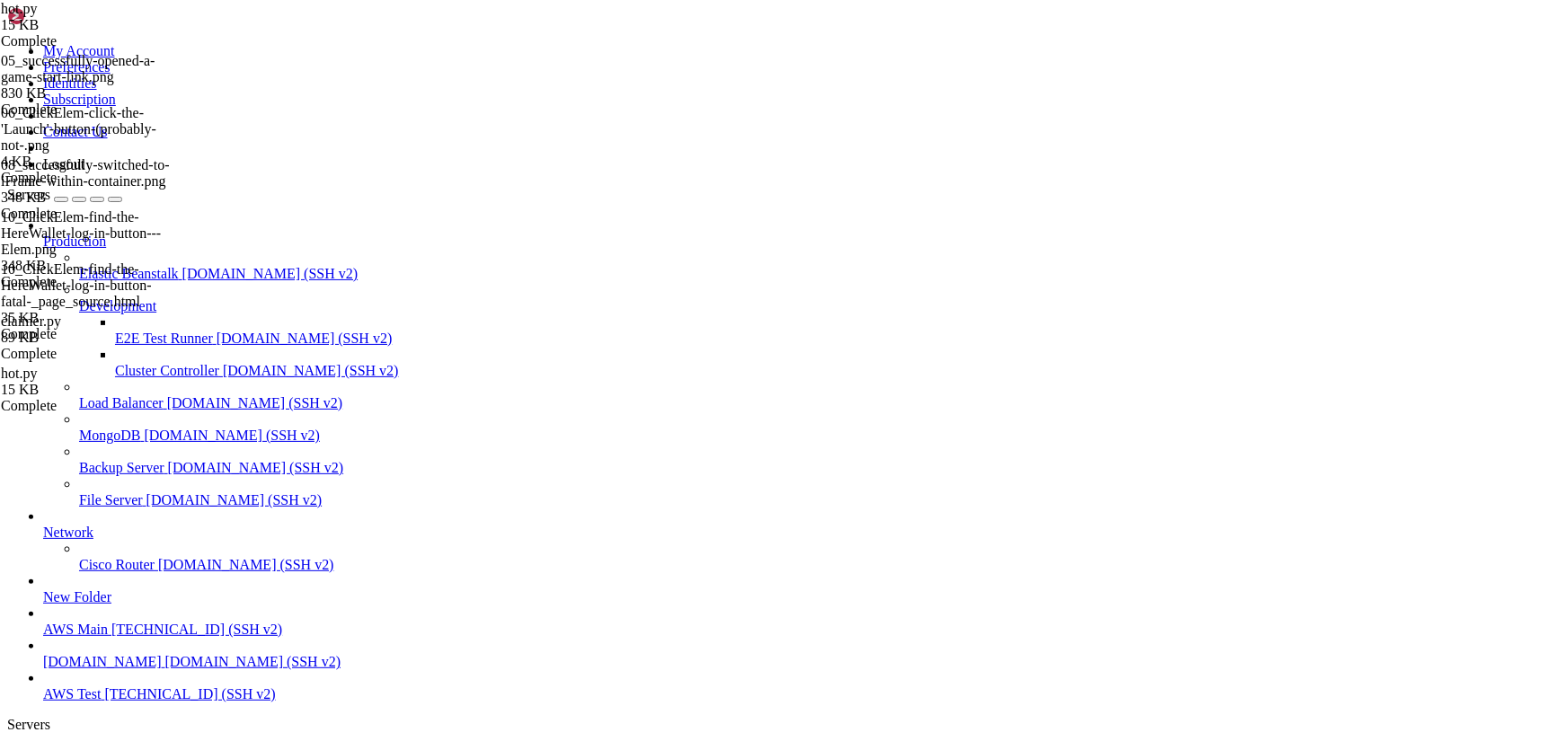
scroll to position [9181, 0]
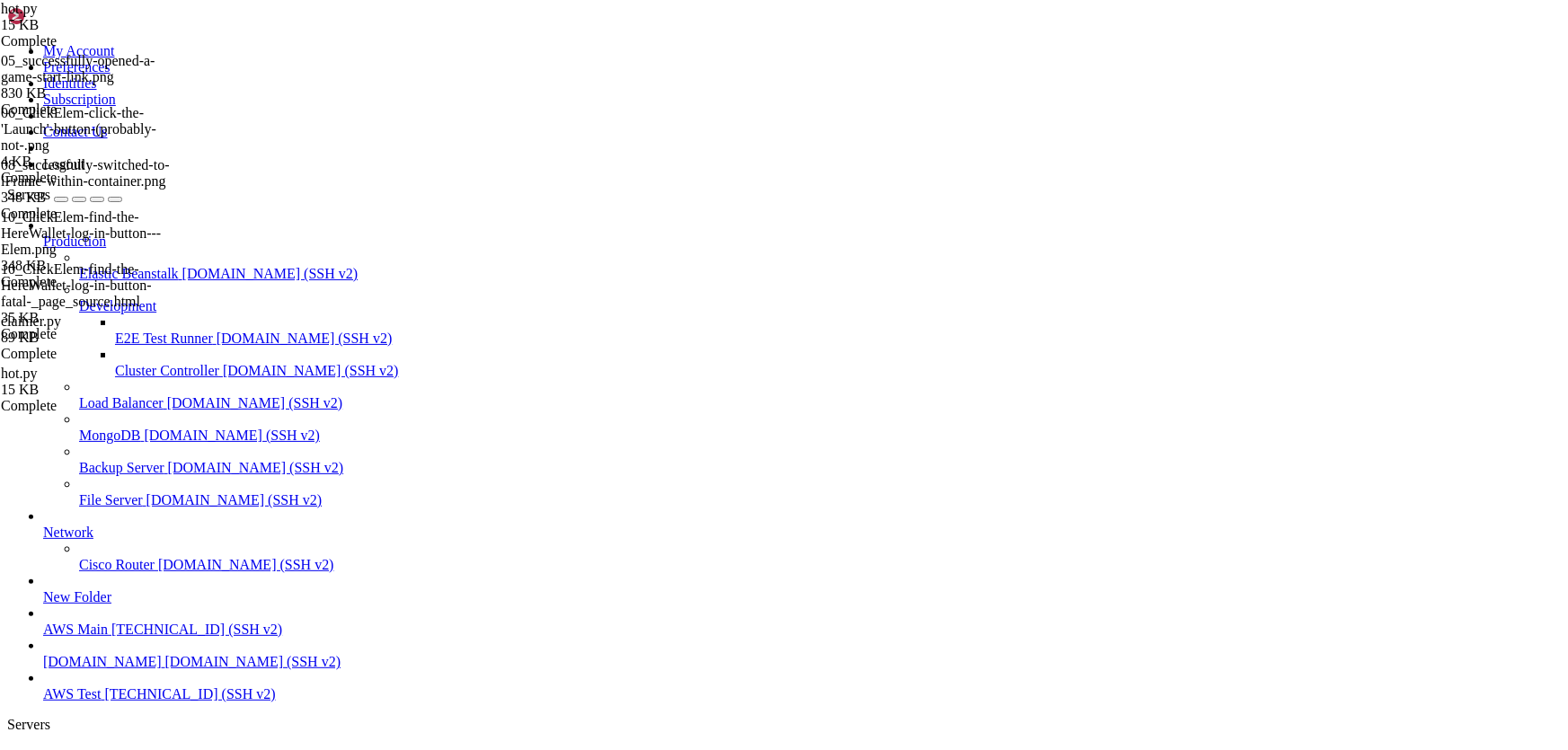
click at [101, 748] on span "AWS Test" at bounding box center [71, 756] width 57 height 15
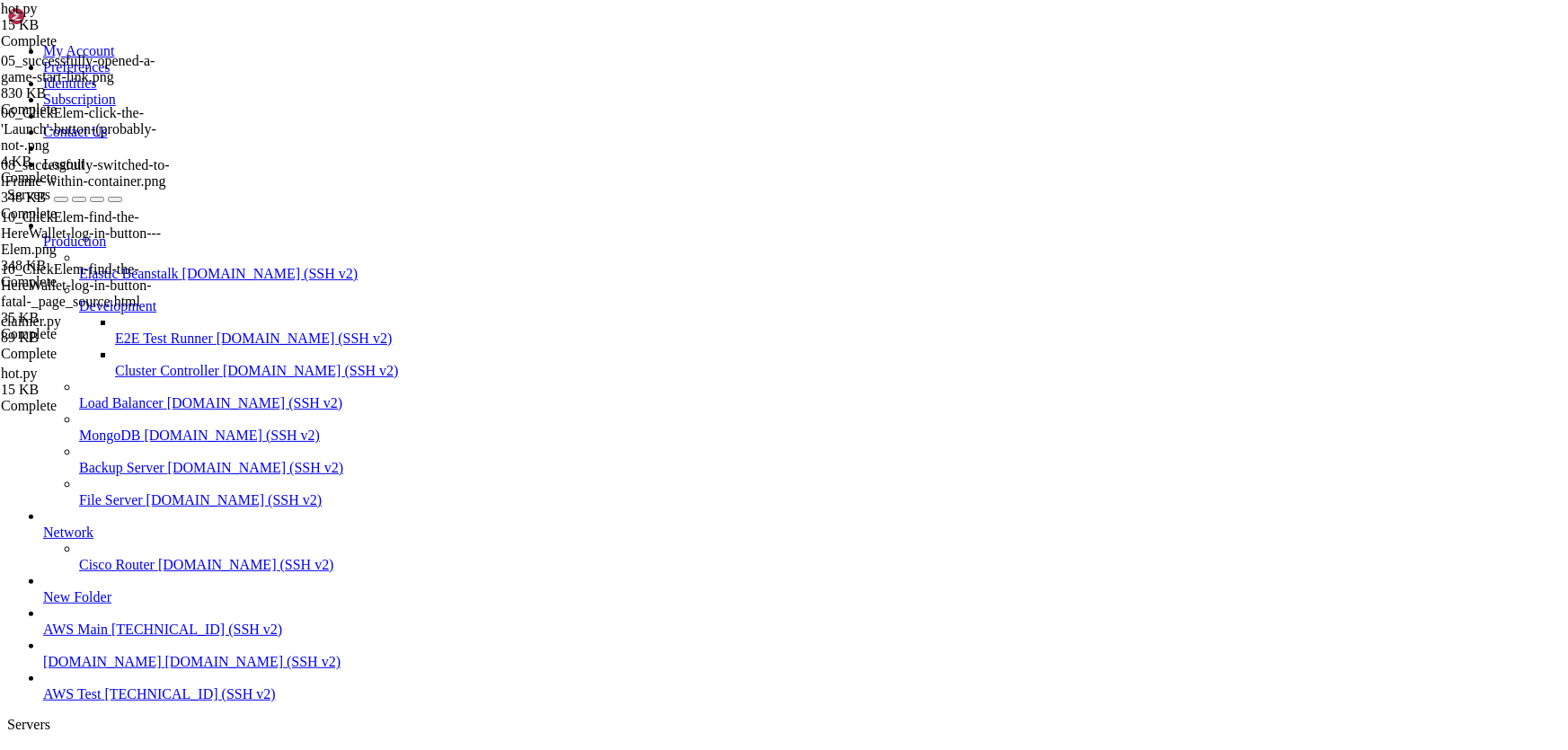
scroll to position [9701, 0]
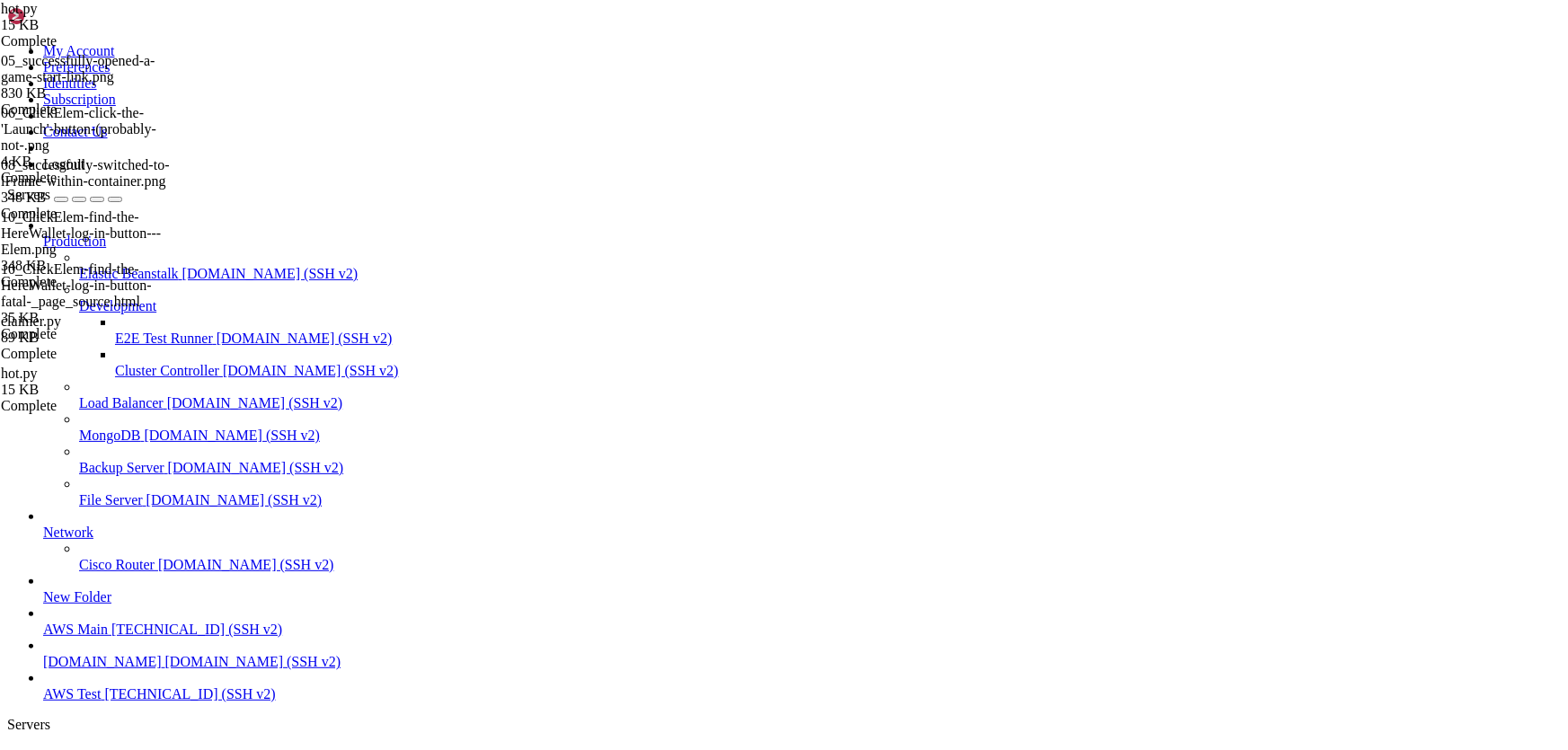
type input "/home/ubuntu/HotWalletBot/games"
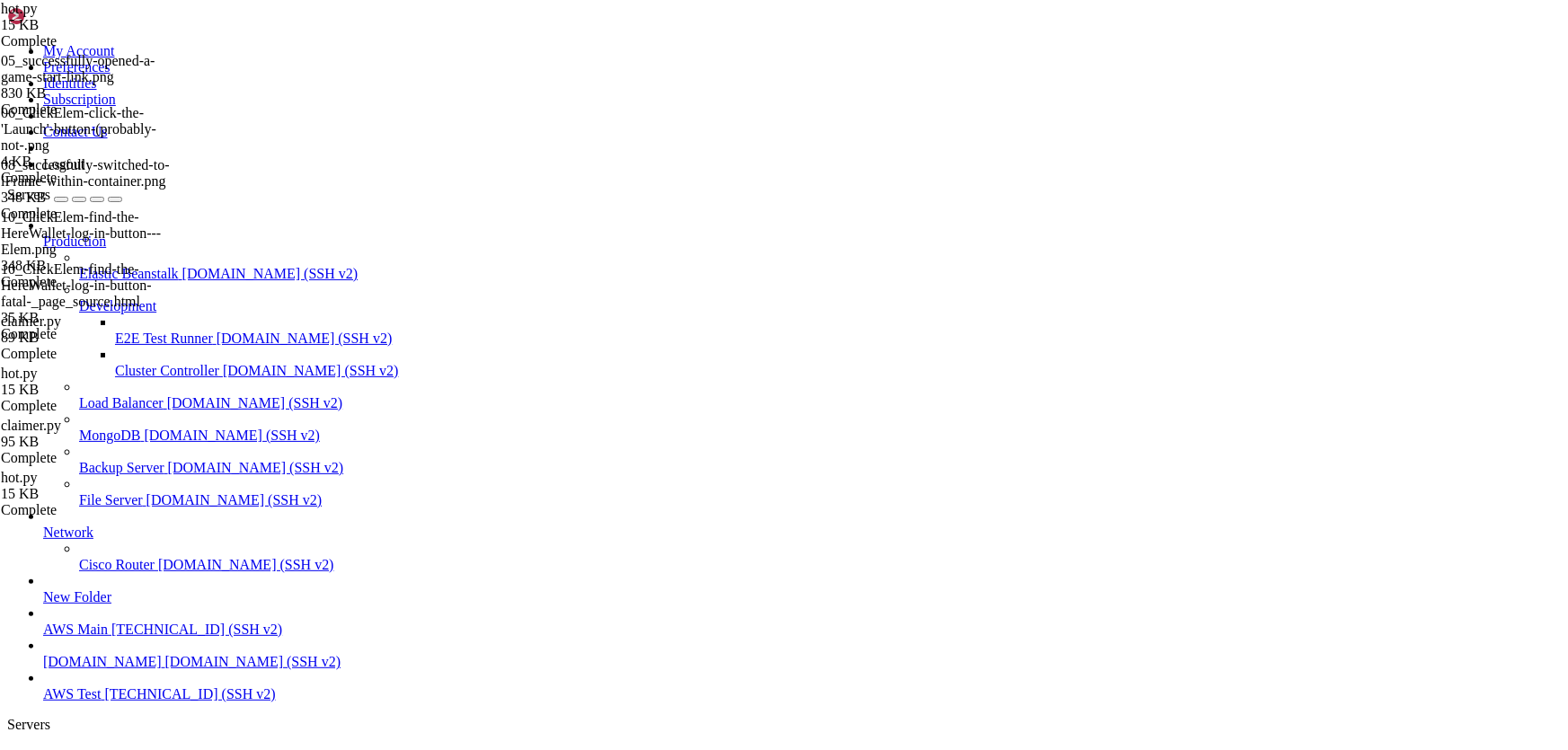
scroll to position [10801, 0]
click at [101, 748] on span "AWS Test" at bounding box center [71, 756] width 57 height 15
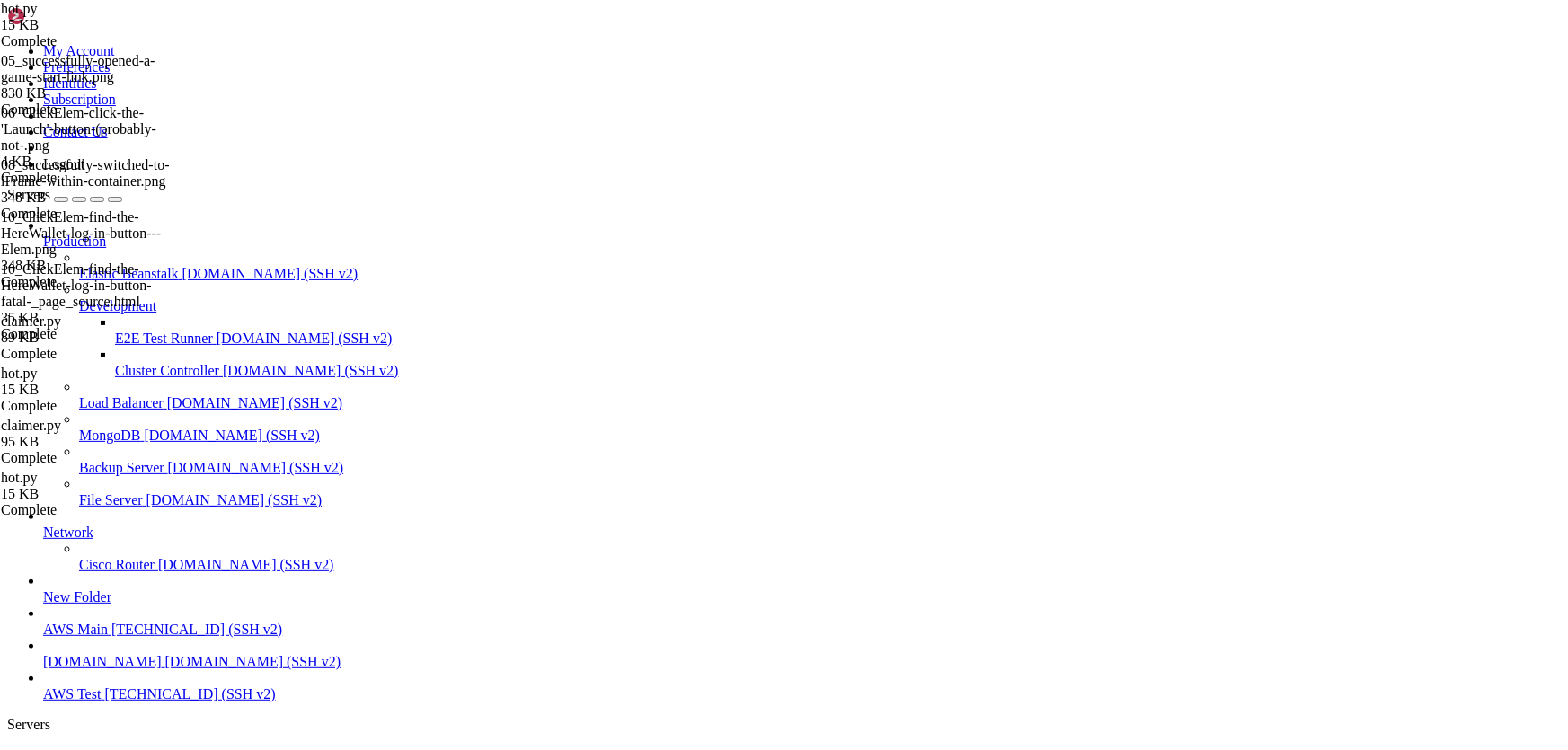
drag, startPoint x: 516, startPoint y: 1690, endPoint x: 388, endPoint y: 1690, distance: 128.0
drag, startPoint x: 401, startPoint y: 1690, endPoint x: 494, endPoint y: 1715, distance: 96.3
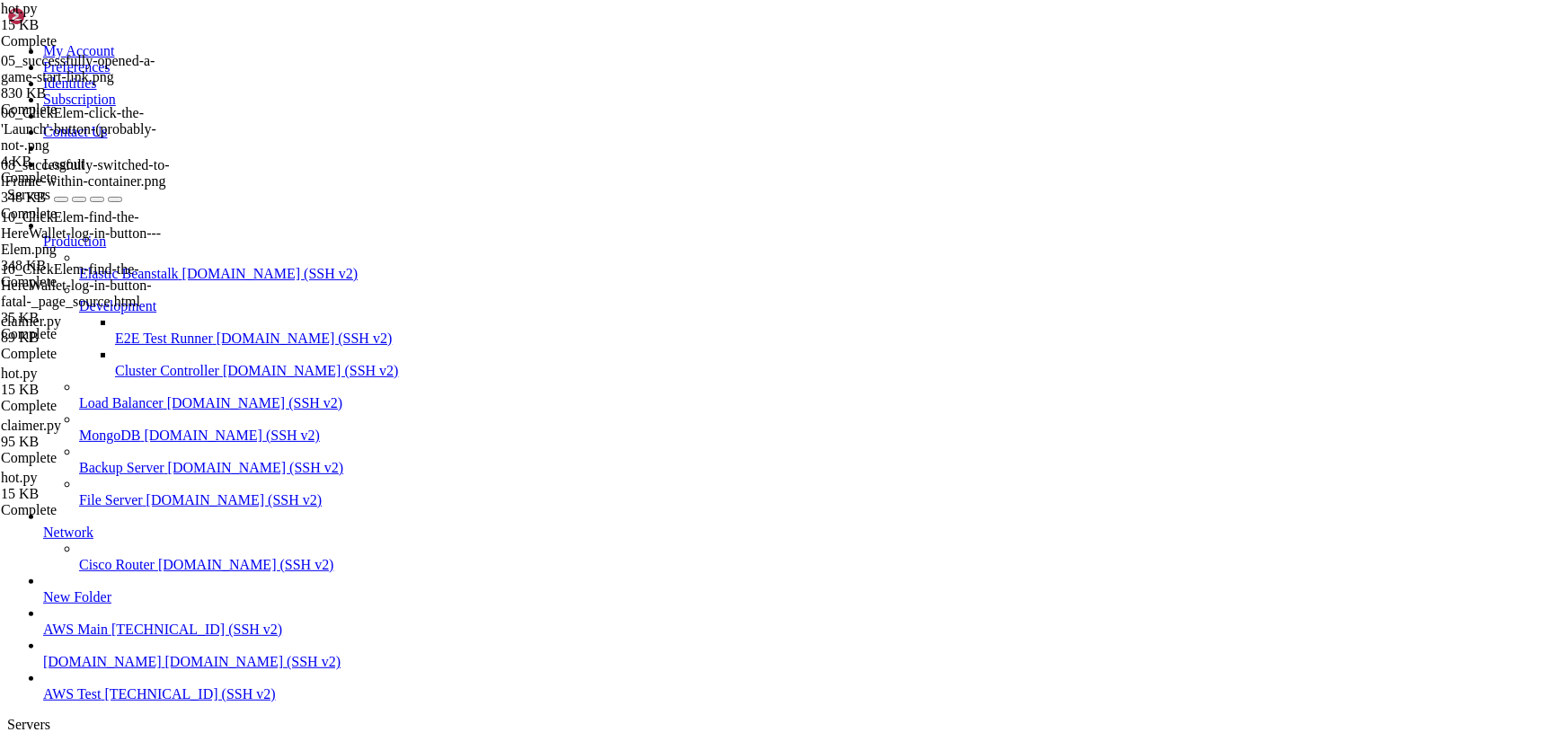
type input "/home/ubuntu/HotWalletBot/screenshots/HOT:Edit"
